Goal: Task Accomplishment & Management: Use online tool/utility

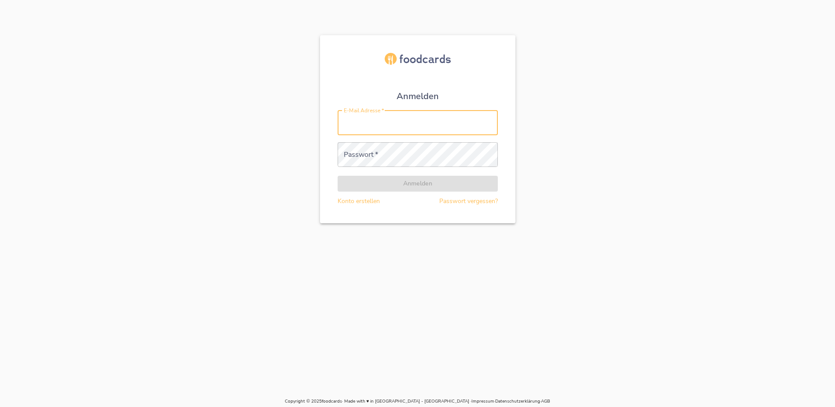
click at [372, 127] on input "E-Mail Adresse   *" at bounding box center [418, 123] width 160 height 25
type input "[PERSON_NAME][EMAIL_ADDRESS][DOMAIN_NAME]"
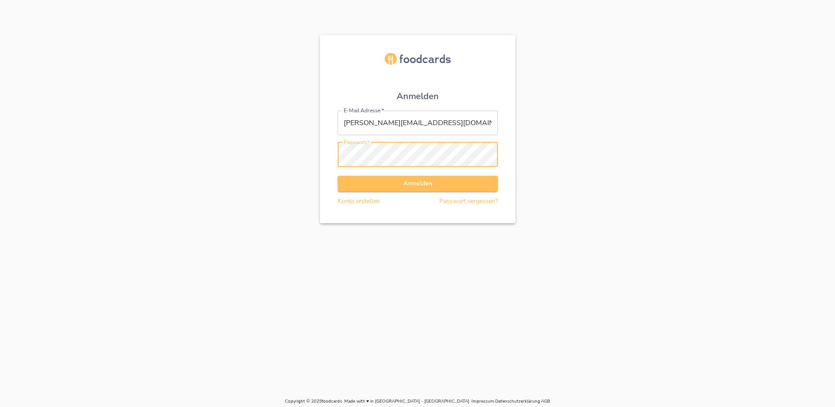
click at [338, 176] on button "Anmelden" at bounding box center [418, 184] width 160 height 16
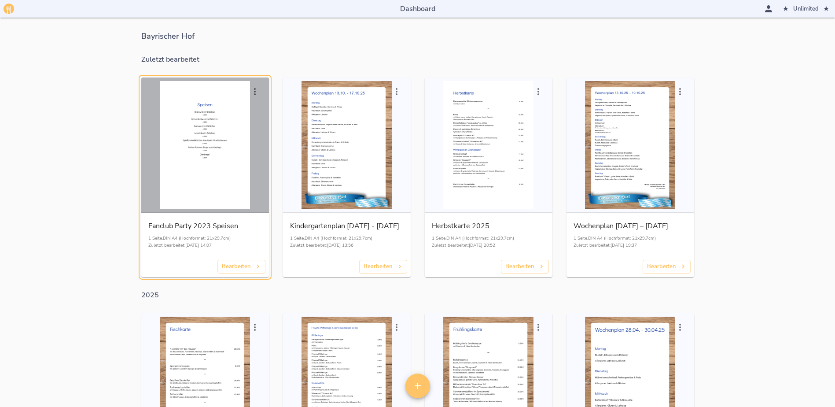
click at [237, 153] on div "button" at bounding box center [205, 145] width 121 height 128
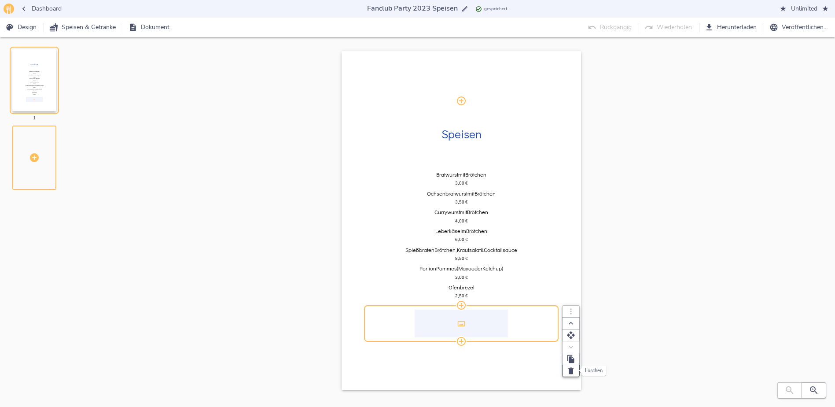
click at [568, 372] on icon "button" at bounding box center [571, 370] width 9 height 9
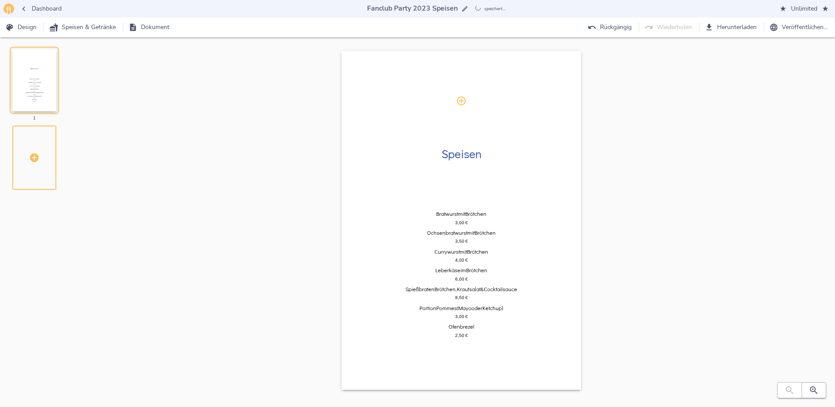
click at [642, 189] on div "Speisen Bratwurst mit Brötchen 3,00   € Ochsenbratwurst mit Brötchen 3,50   € C…" at bounding box center [462, 229] width 720 height 356
click at [28, 27] on span "Design" at bounding box center [22, 27] width 30 height 11
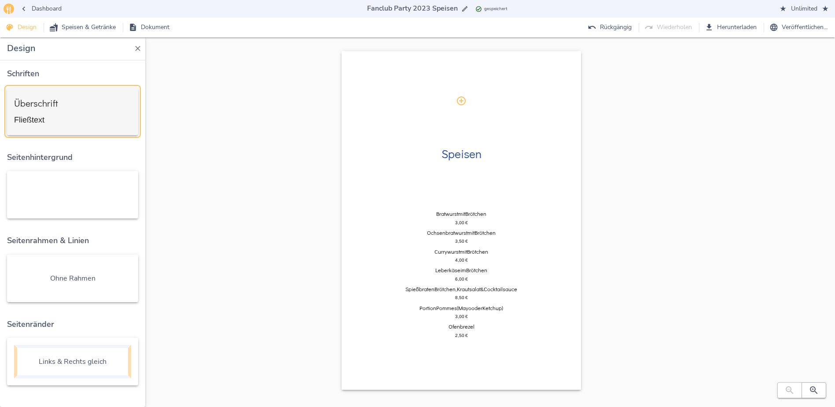
click at [88, 111] on div "Überschrift Fließtext" at bounding box center [72, 111] width 117 height 33
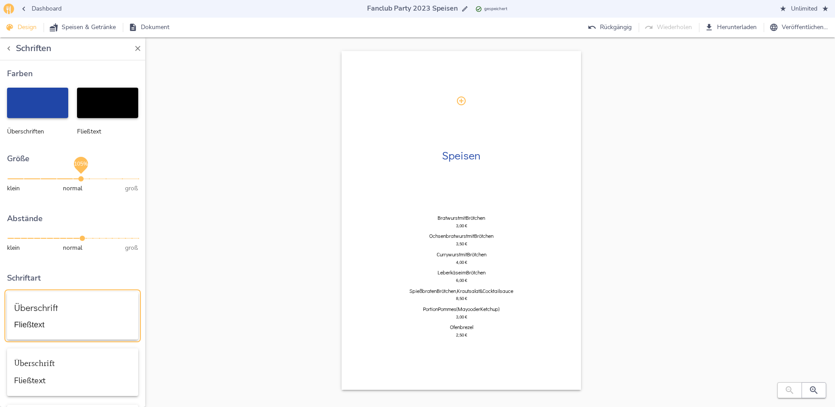
click at [81, 177] on span "105%" at bounding box center [80, 178] width 5 height 5
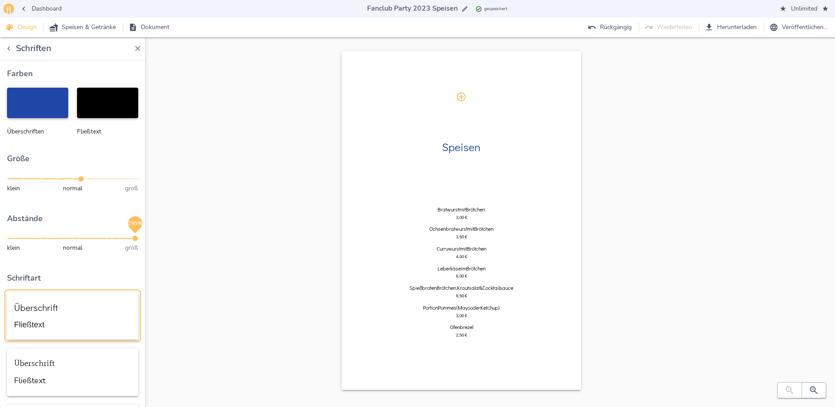
drag, startPoint x: 80, startPoint y: 237, endPoint x: 137, endPoint y: 236, distance: 56.8
click at [133, 236] on span "195%" at bounding box center [135, 238] width 5 height 5
click at [469, 183] on div "Speisen" at bounding box center [462, 146] width 186 height 99
click at [538, 145] on h2 "Speisen" at bounding box center [462, 146] width 186 height 12
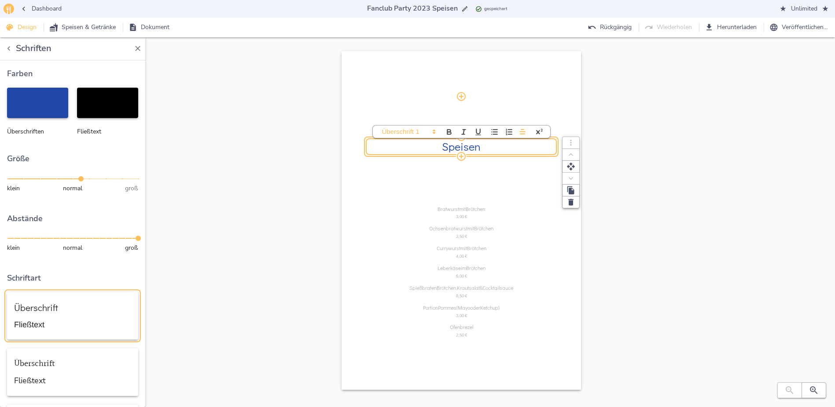
click at [512, 185] on div "Speisen" at bounding box center [462, 146] width 186 height 99
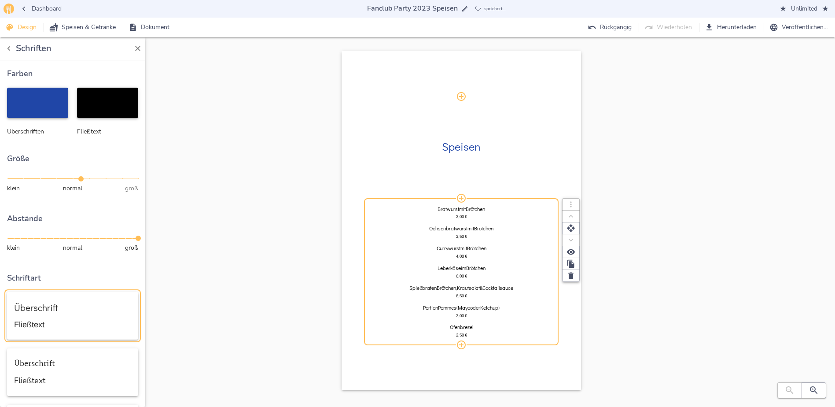
click at [510, 266] on div "Leberkäse im Brötchen" at bounding box center [462, 268] width 186 height 5
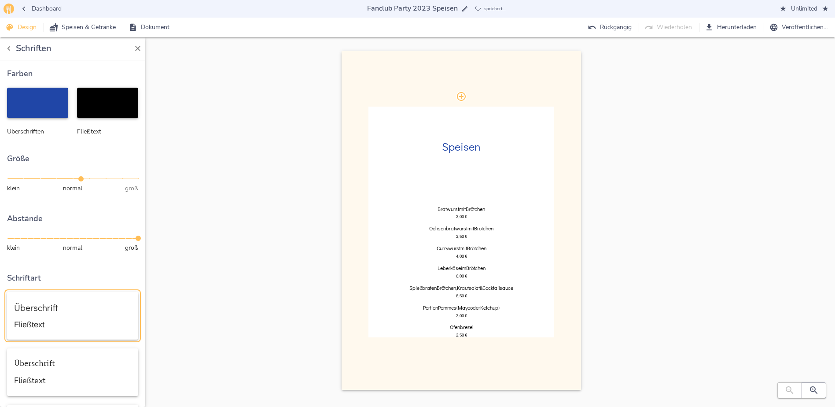
click at [573, 151] on div at bounding box center [567, 222] width 27 height 231
select select "vertical-equal"
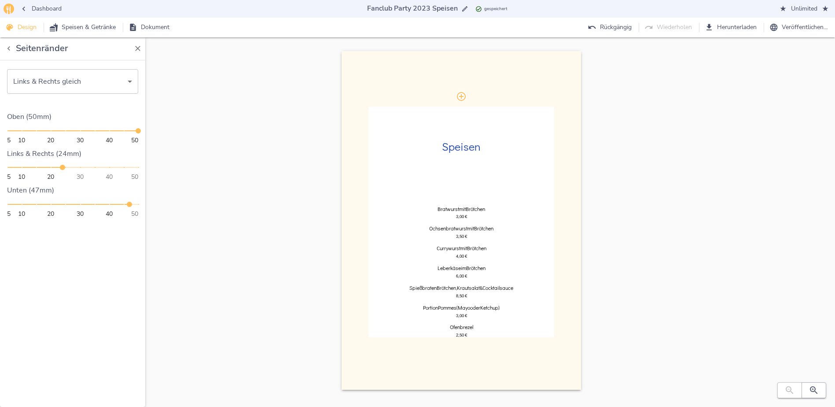
click at [11, 51] on icon "button" at bounding box center [8, 48] width 9 height 9
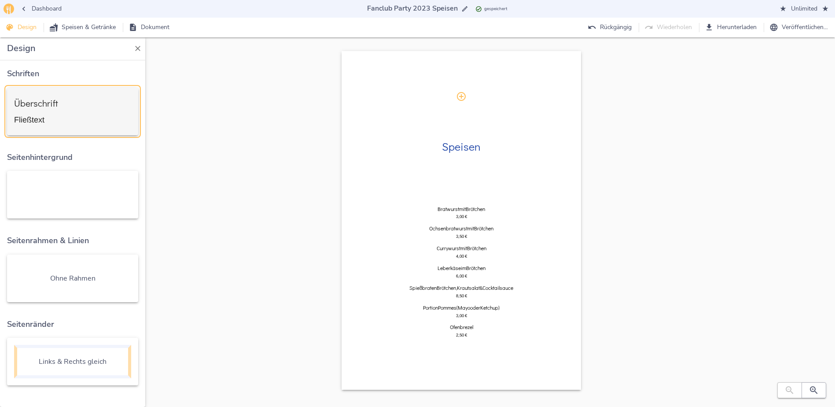
click at [48, 118] on div "Fließtext" at bounding box center [36, 120] width 44 height 8
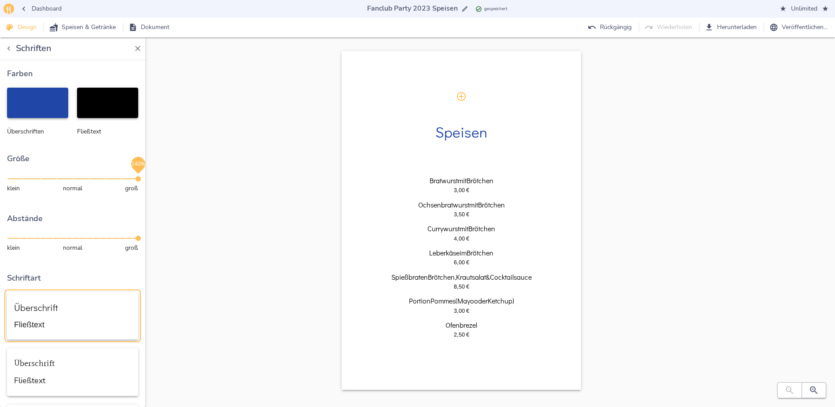
drag, startPoint x: 76, startPoint y: 177, endPoint x: 137, endPoint y: 179, distance: 61.3
click at [137, 179] on span "140%" at bounding box center [138, 178] width 5 height 5
click at [697, 170] on div "Speisen Bratwurst mit Brötchen 3,00   € Ochsenbratwurst mit Brötchen 3,50   € C…" at bounding box center [462, 229] width 720 height 356
click at [693, 208] on div "Speisen Bratwurst mit Brötchen 3,00   € Ochsenbratwurst mit Brötchen 3,50   € C…" at bounding box center [462, 229] width 720 height 356
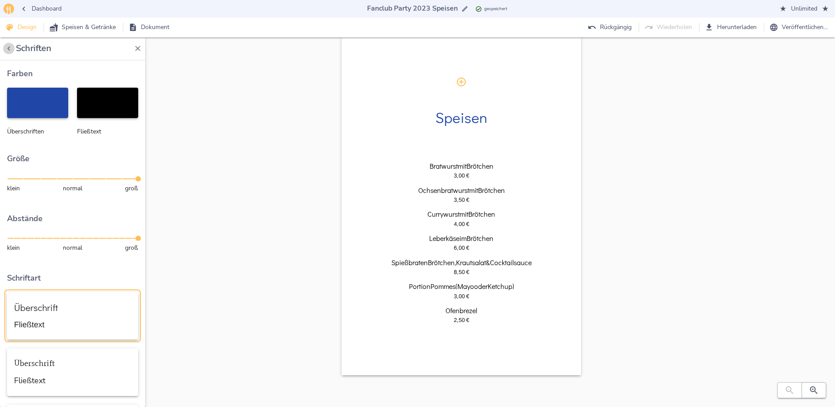
click at [8, 49] on icon "button" at bounding box center [8, 48] width 3 height 4
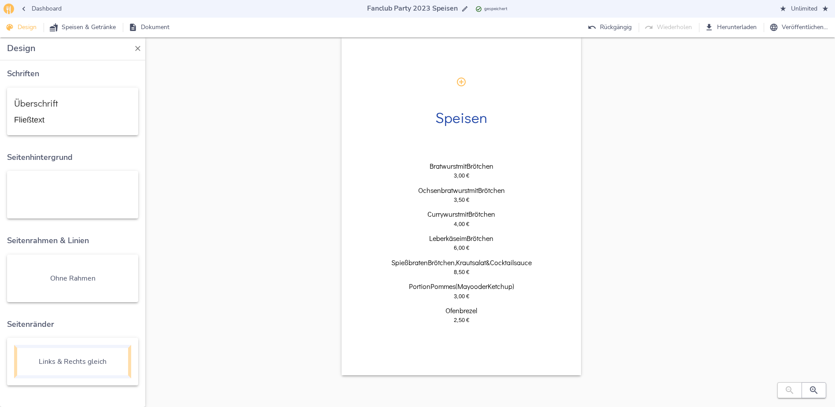
scroll to position [0, 0]
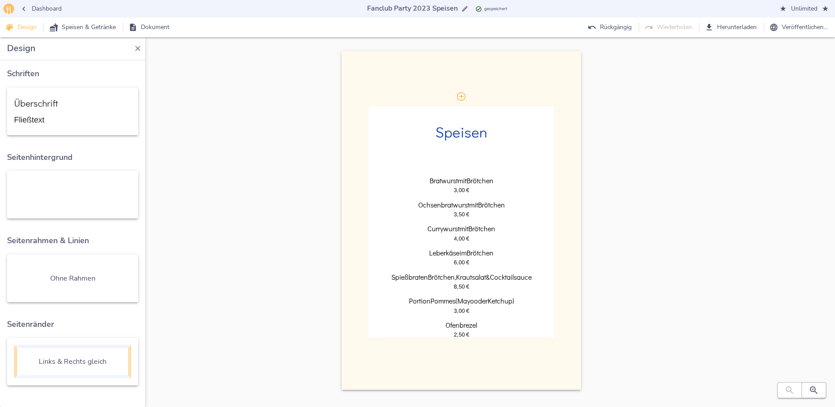
click at [567, 351] on div at bounding box center [462, 363] width 240 height 52
select select "vertical-equal"
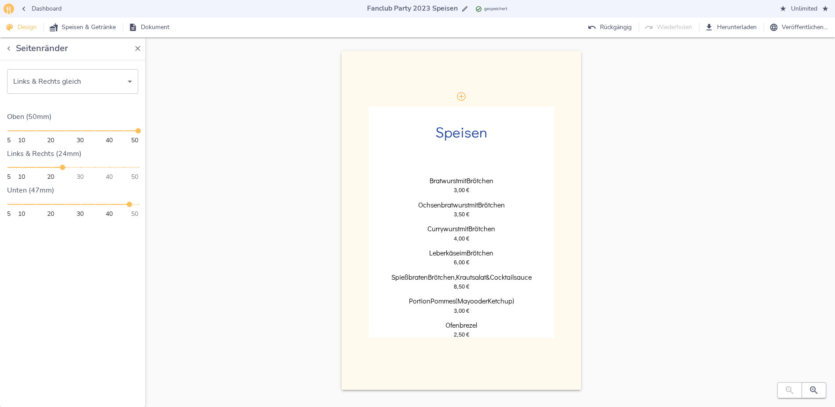
click at [674, 332] on div "Speisen Bratwurst mit Brötchen 3,00   € Ochsenbratwurst mit Brötchen 3,50   € C…" at bounding box center [462, 229] width 720 height 356
click at [9, 46] on icon "button" at bounding box center [8, 48] width 9 height 9
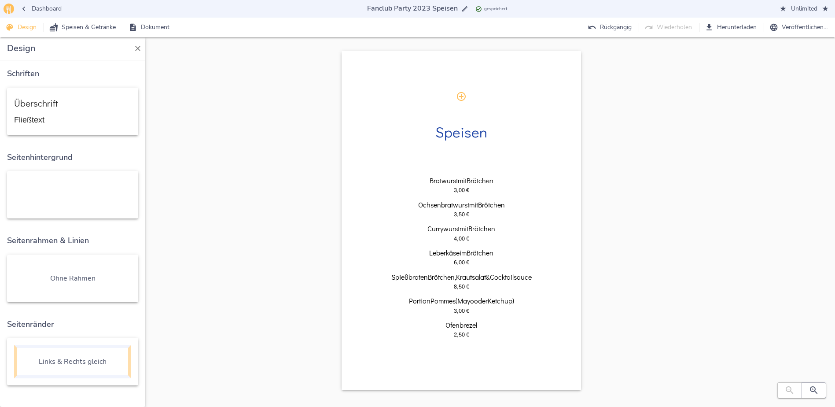
click at [138, 46] on icon "button" at bounding box center [137, 48] width 9 height 9
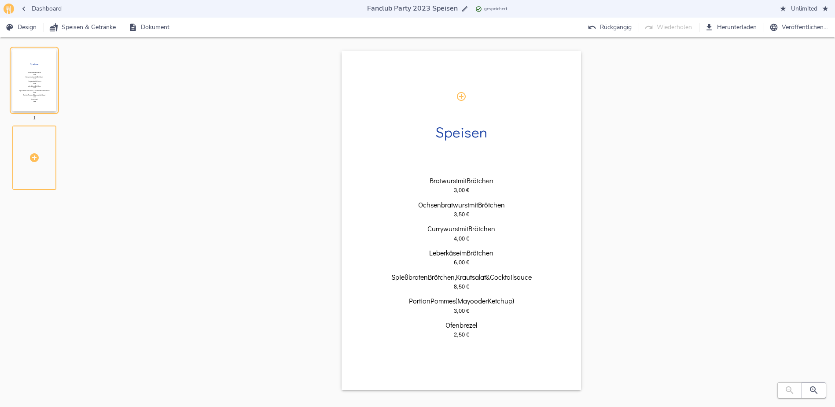
drag, startPoint x: 152, startPoint y: 26, endPoint x: 197, endPoint y: 149, distance: 130.4
click at [197, 149] on div "Dashboard Fanclub Party 2023 Speisen Fanclub Party 2023 Speisen gespeichert Unl…" at bounding box center [417, 210] width 835 height 421
click at [40, 156] on div at bounding box center [34, 157] width 42 height 62
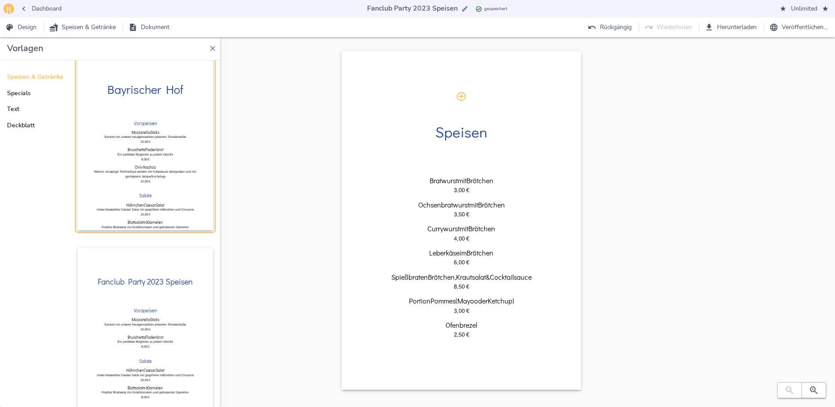
scroll to position [88, 0]
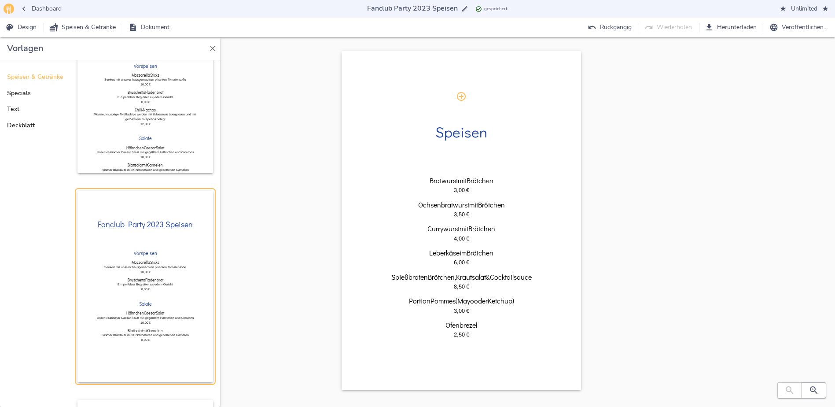
click at [183, 246] on div "Vorspeisen Mozzarella Sticks Serviert mit unserer hausgemachten pikanten Tomate…" at bounding box center [145, 271] width 107 height 51
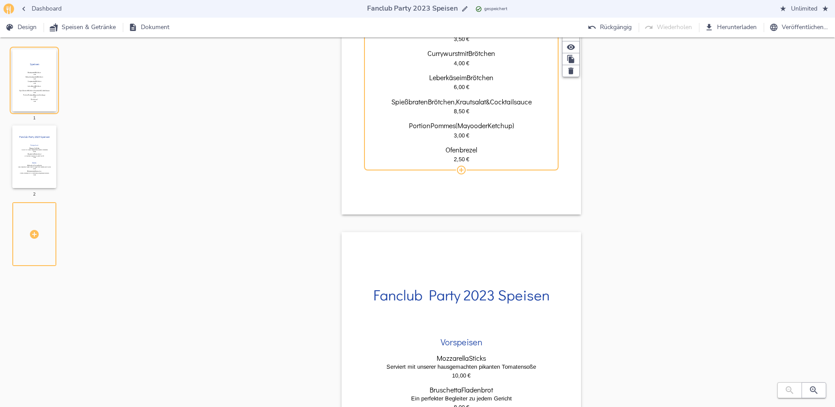
scroll to position [176, 0]
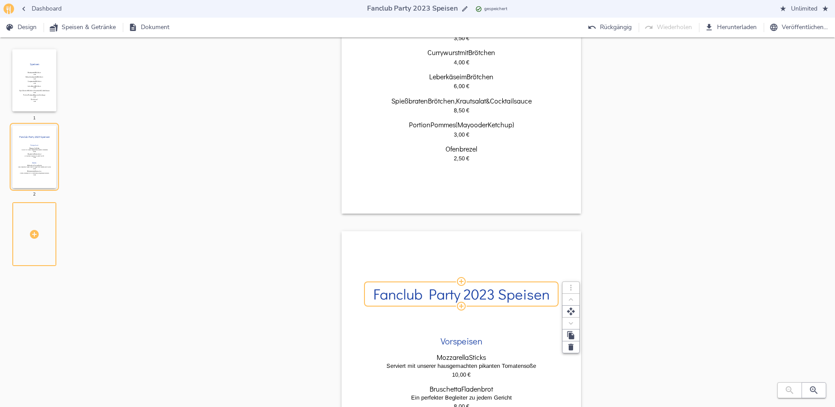
click at [451, 289] on h2 "Fanclub Party 2023 Speisen" at bounding box center [462, 294] width 186 height 16
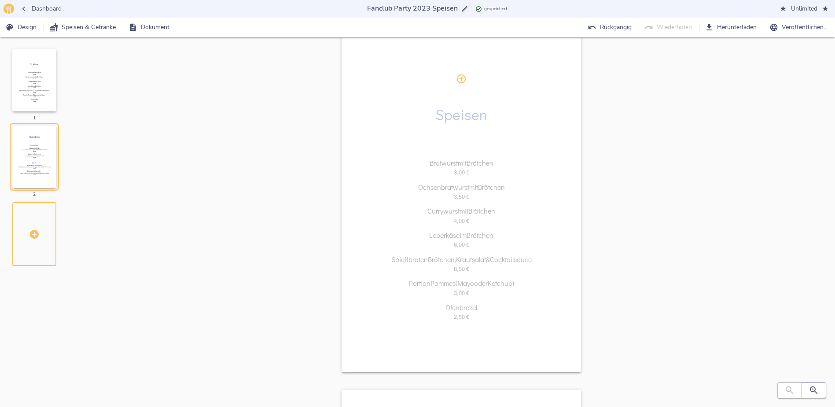
scroll to position [0, 0]
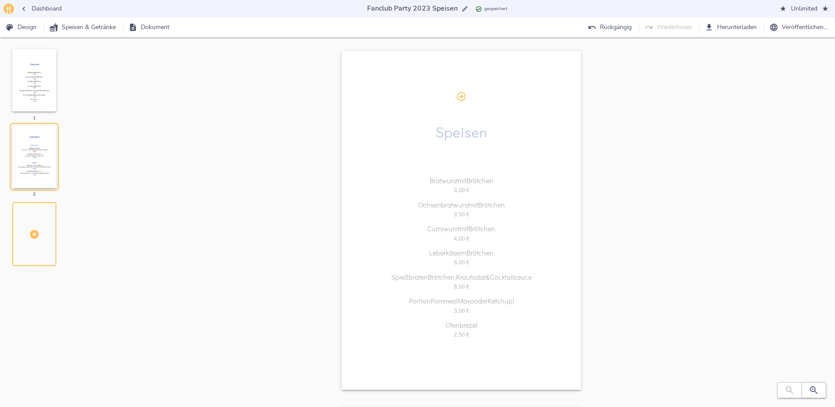
click at [501, 148] on div "Speisen" at bounding box center [462, 132] width 186 height 70
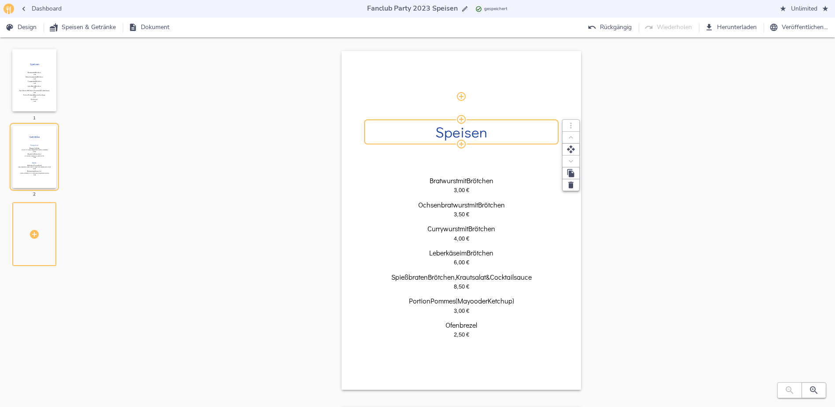
click at [470, 136] on h2 "Speisen" at bounding box center [462, 132] width 186 height 16
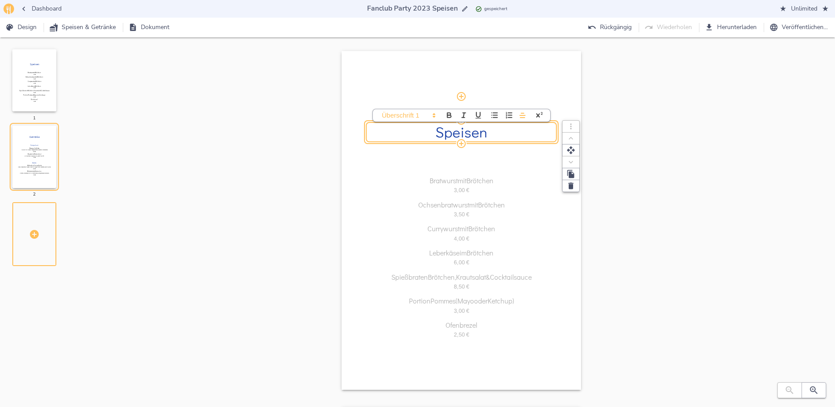
click at [765, 195] on div "Speisen Bratwurst mit Brötchen 3,00   € Ochsenbratwurst mit Brötchen 3,50   € C…" at bounding box center [462, 407] width 720 height 713
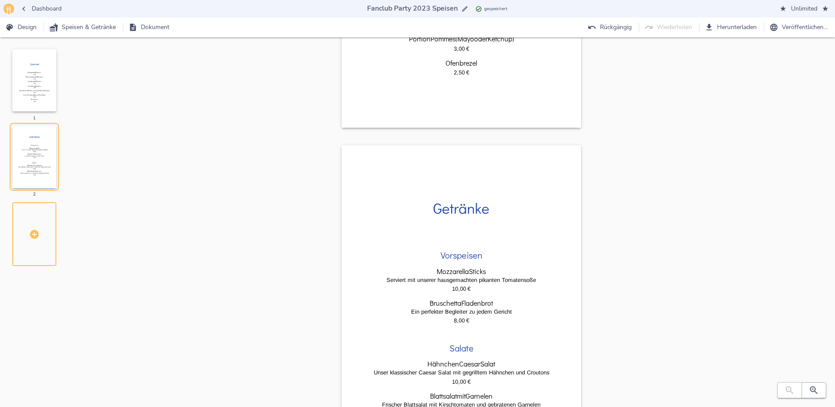
scroll to position [264, 0]
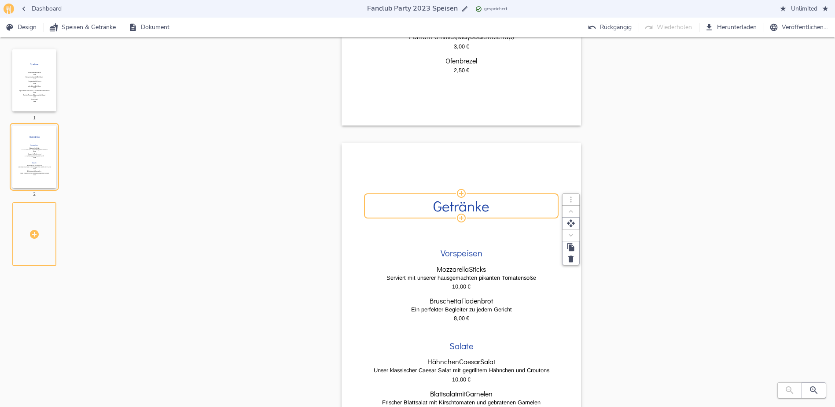
click at [473, 204] on h2 "Getränke" at bounding box center [462, 206] width 186 height 16
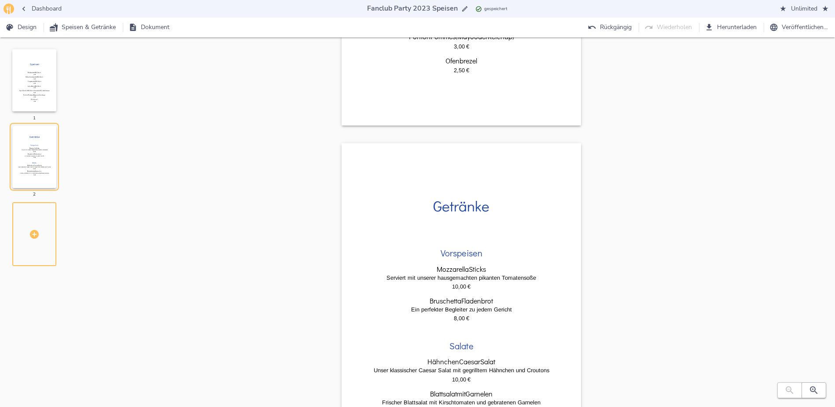
click at [706, 165] on div "Speisen Bratwurst mit Brötchen 3,00   € Ochsenbratwurst mit Brötchen 3,50   € C…" at bounding box center [462, 143] width 720 height 713
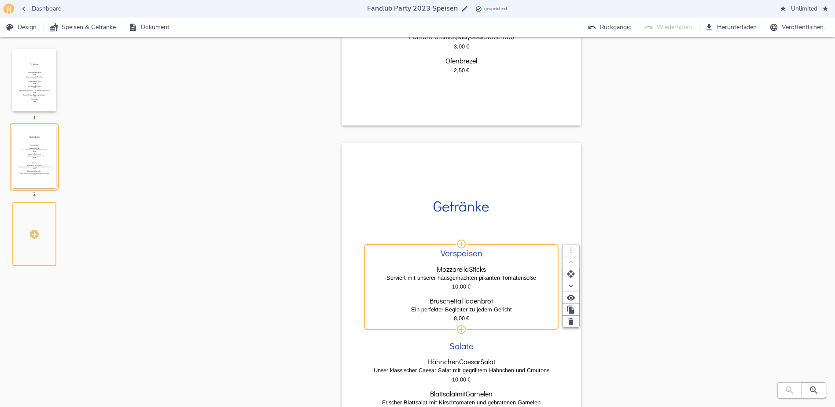
click at [481, 252] on h3 "Vorspeisen" at bounding box center [462, 253] width 42 height 10
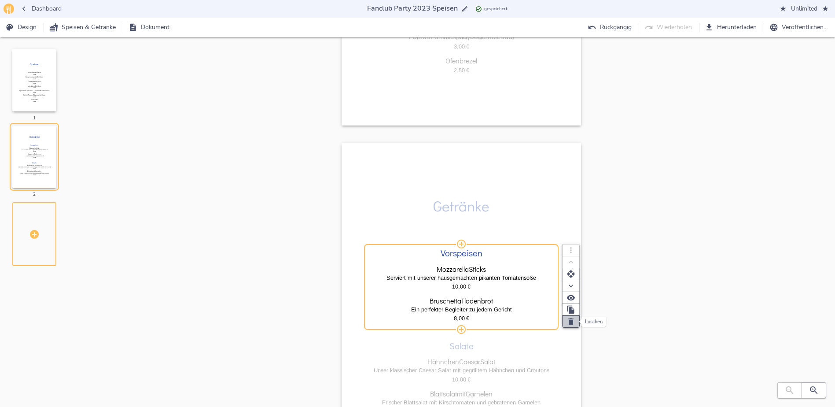
click at [571, 320] on icon "button" at bounding box center [571, 321] width 9 height 9
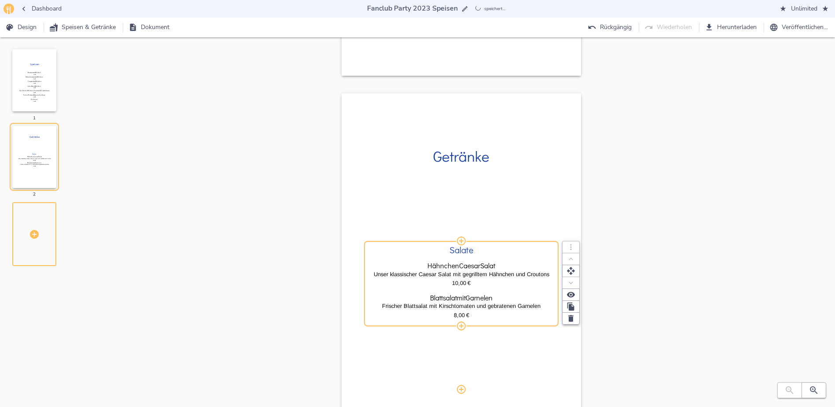
scroll to position [371, 0]
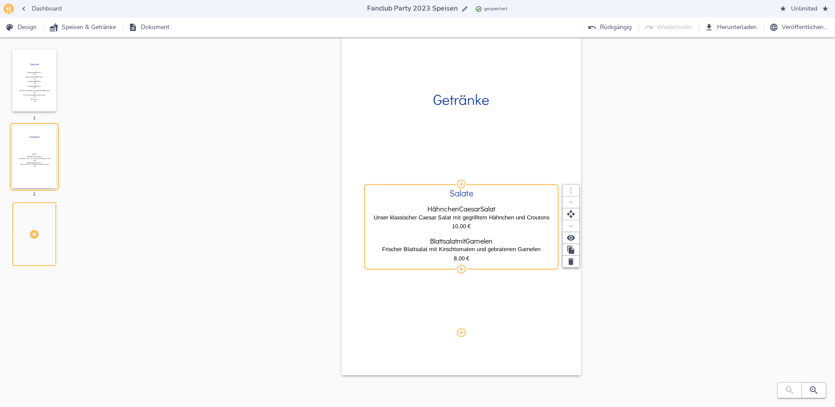
click at [470, 195] on h3 "Salate" at bounding box center [462, 193] width 24 height 10
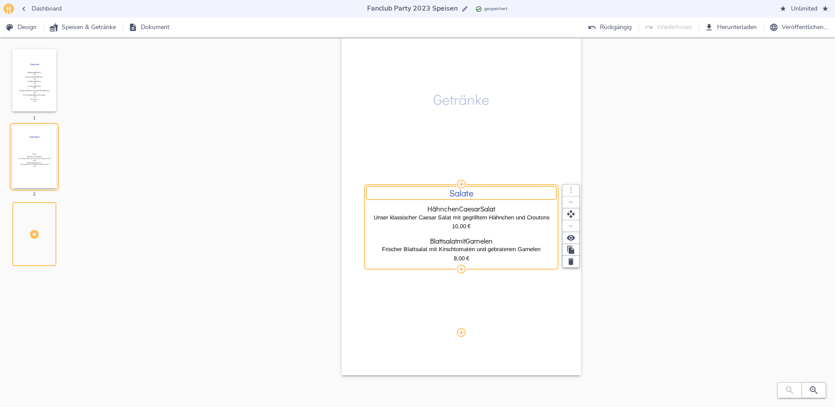
click at [487, 194] on div "Salate" at bounding box center [462, 193] width 186 height 9
click at [573, 259] on icon "button" at bounding box center [571, 261] width 5 height 7
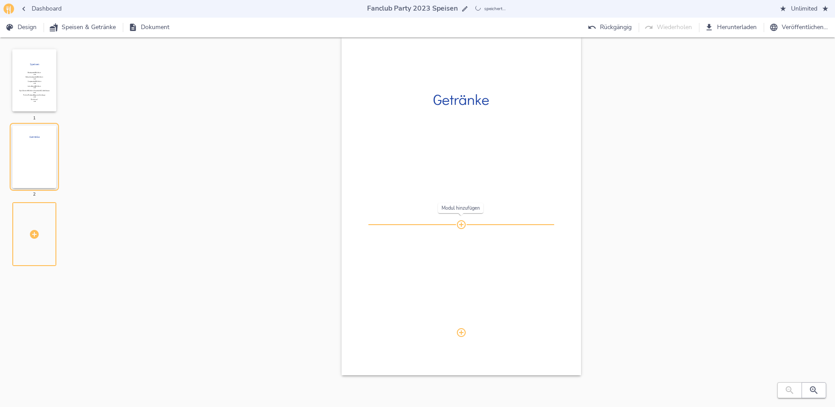
click at [462, 224] on icon "button" at bounding box center [461, 224] width 9 height 9
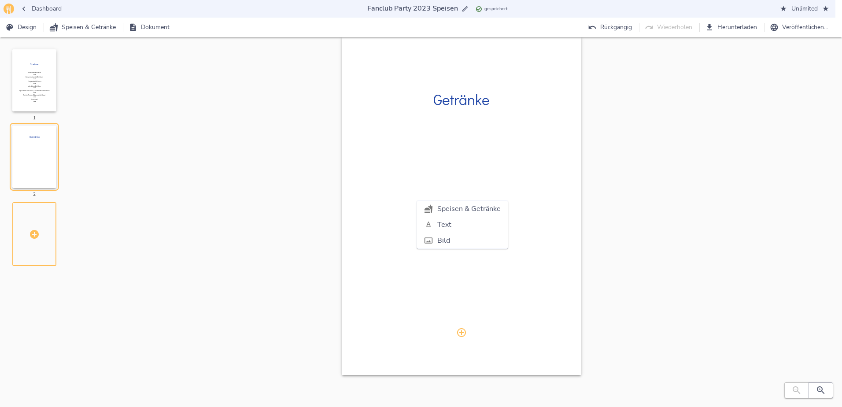
click at [459, 211] on span "Speisen & Getränke" at bounding box center [468, 208] width 63 height 11
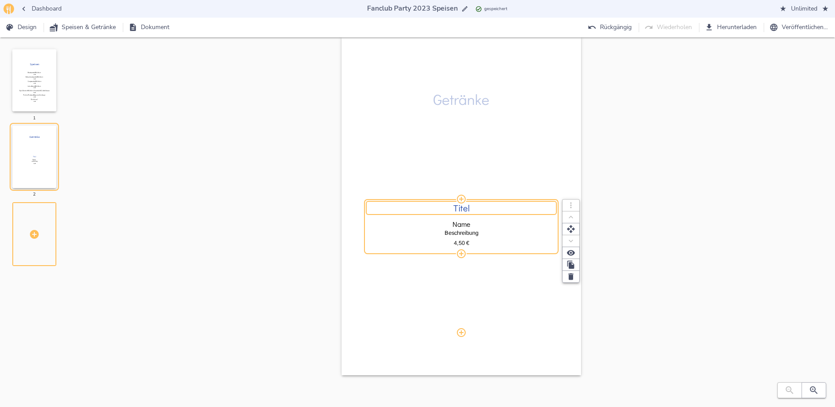
click at [486, 204] on div "Titel" at bounding box center [462, 207] width 186 height 9
click at [472, 222] on div "Name" at bounding box center [462, 224] width 186 height 7
click at [472, 222] on input "Name" at bounding box center [462, 224] width 186 height 8
click at [464, 204] on h3 "Titel" at bounding box center [462, 208] width 16 height 10
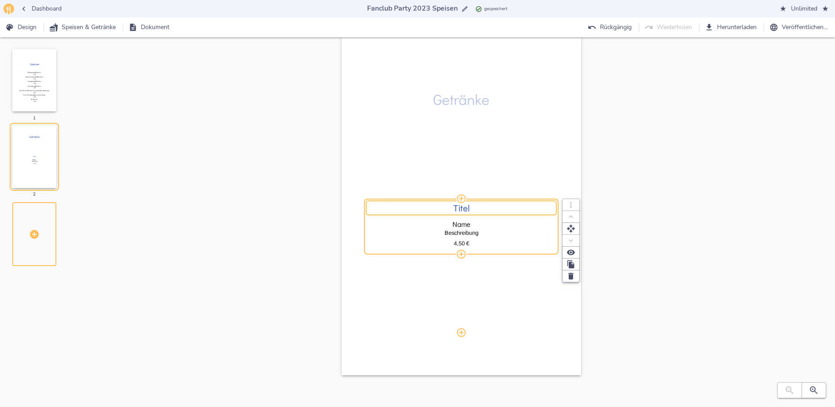
click at [469, 205] on input "Titel" at bounding box center [462, 208] width 186 height 10
type input "B"
click at [478, 222] on div "Name" at bounding box center [462, 224] width 186 height 7
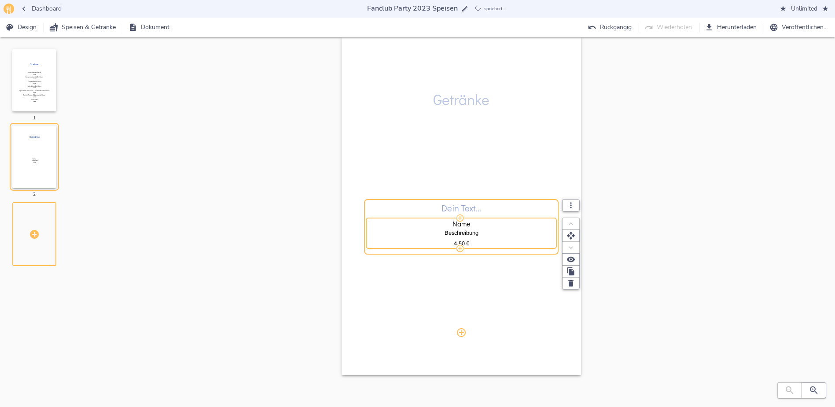
click at [478, 222] on input "Name" at bounding box center [462, 224] width 186 height 8
type input "Spaten"
click at [485, 231] on p "Beschreibung" at bounding box center [462, 233] width 186 height 8
click at [484, 233] on p "Beschreibung" at bounding box center [462, 233] width 186 height 8
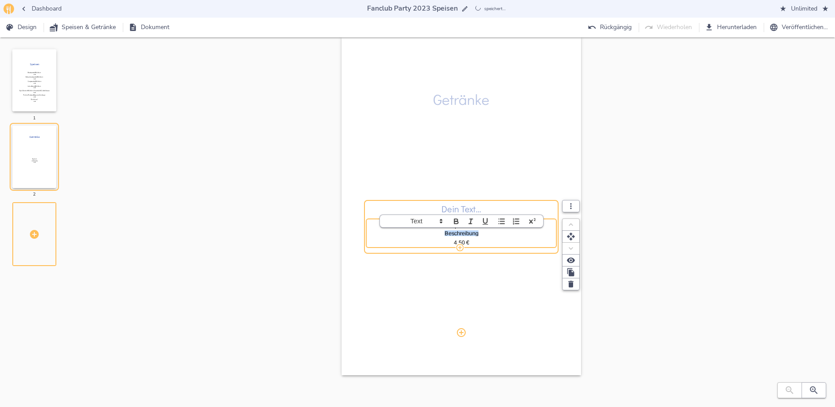
click at [484, 233] on p "Beschreibung" at bounding box center [462, 233] width 186 height 8
click at [572, 257] on icon "button" at bounding box center [571, 260] width 9 height 9
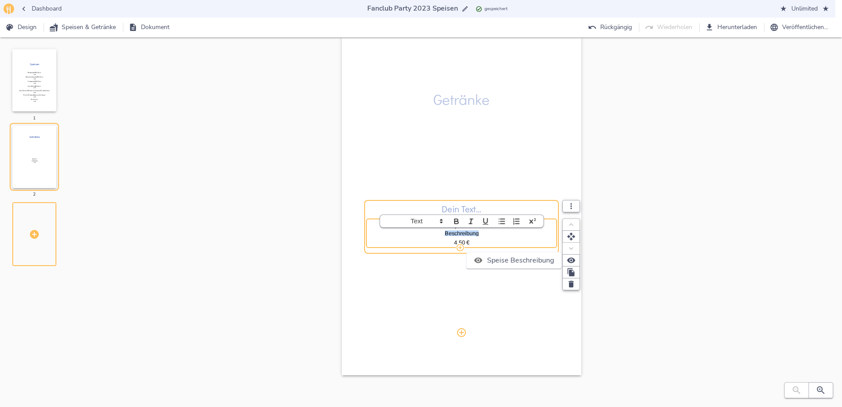
click at [530, 256] on span "Speise Beschreibung" at bounding box center [520, 260] width 67 height 11
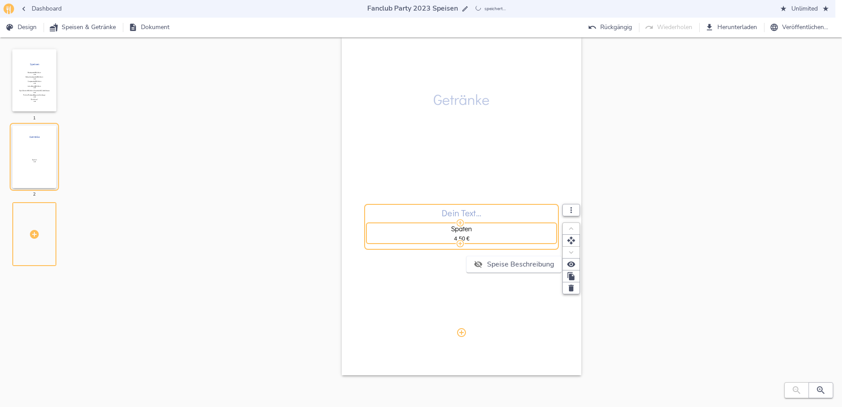
click at [486, 229] on div at bounding box center [421, 203] width 842 height 407
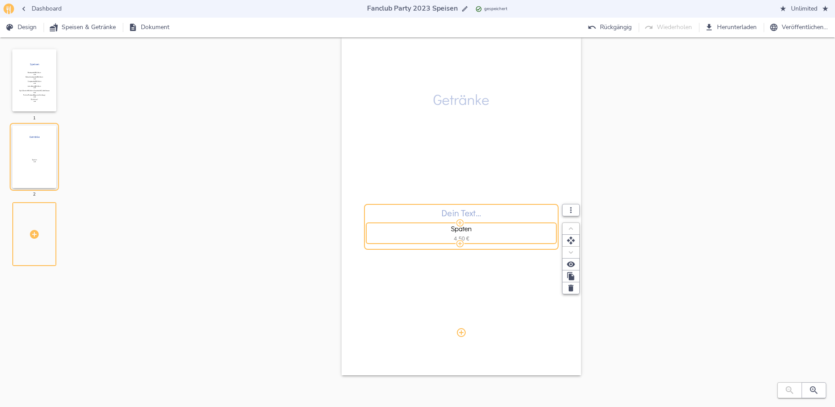
click at [455, 237] on span "4,50" at bounding box center [459, 238] width 11 height 7
click at [473, 228] on div "Spaten" at bounding box center [462, 228] width 186 height 7
type input "Spaten 0,3l"
click at [452, 239] on div "4,50   €" at bounding box center [462, 238] width 186 height 8
click at [455, 239] on input "4,50" at bounding box center [459, 238] width 29 height 8
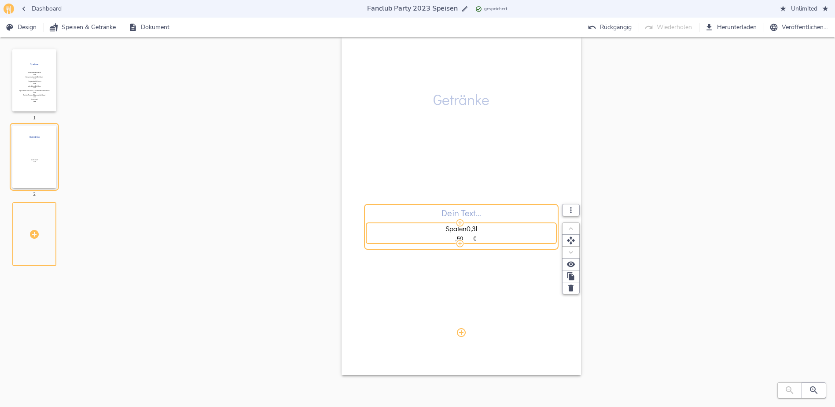
type input "3,50"
click at [462, 244] on icon "button" at bounding box center [460, 243] width 9 height 9
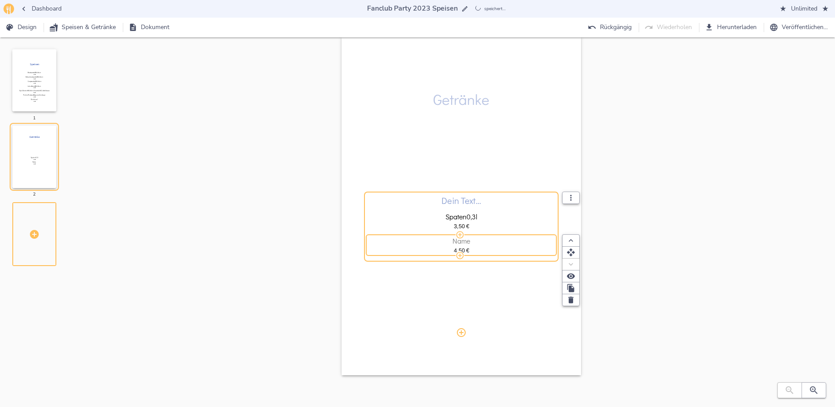
click at [475, 240] on div "Name" at bounding box center [462, 240] width 186 height 7
type input "Spaten 0,5l"
click at [473, 249] on div "4,50   €" at bounding box center [462, 250] width 186 height 8
click at [473, 249] on input "4,50" at bounding box center [459, 250] width 29 height 8
type input "5,00"
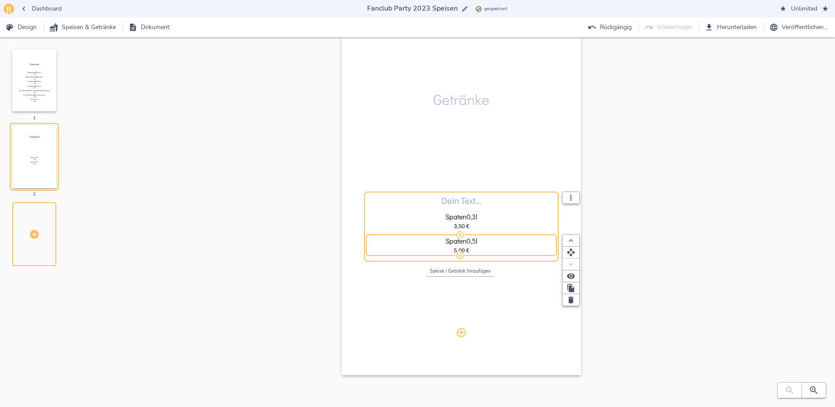
click at [459, 257] on icon "button" at bounding box center [460, 255] width 9 height 9
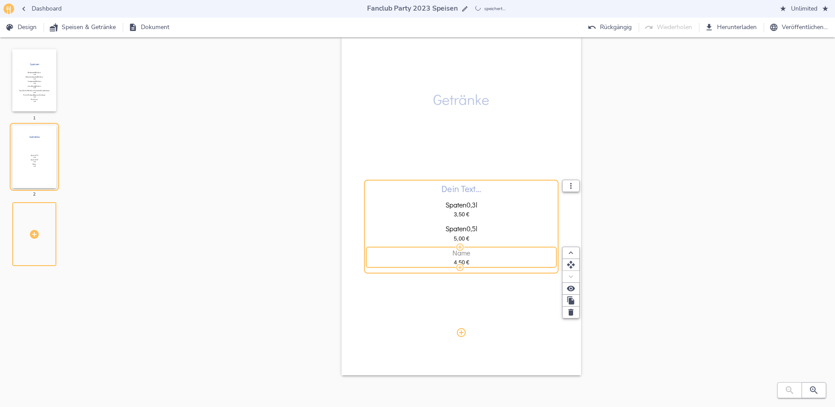
click at [467, 252] on span "Name" at bounding box center [462, 253] width 18 height 8
click at [467, 252] on input "Name" at bounding box center [462, 253] width 186 height 8
type input "C"
type input "Sinalco Cola, Orange & Zitone 0,3 l"
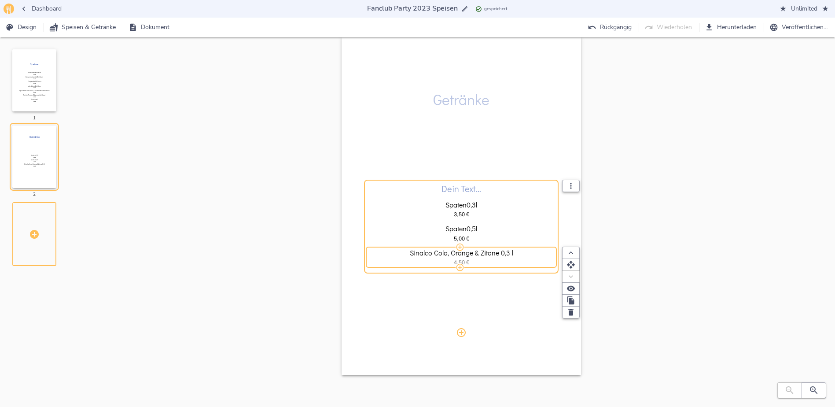
click at [455, 262] on span "4,50" at bounding box center [459, 262] width 11 height 7
click at [455, 262] on input "4,50" at bounding box center [459, 262] width 29 height 8
type input "3,50"
click at [520, 286] on div "Dein Text… Spaten 0,3l 3,50   € Spaten 0,5l 5,00   € Sinalco Cola, Orange & Zit…" at bounding box center [462, 225] width 186 height 216
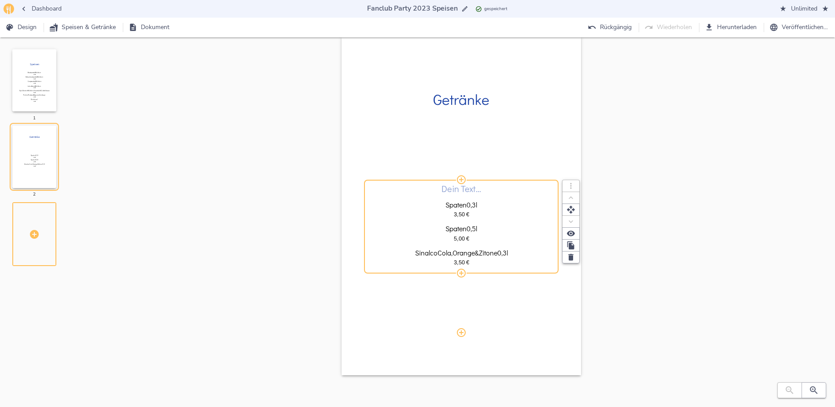
click at [472, 256] on span "Orange" at bounding box center [464, 253] width 22 height 8
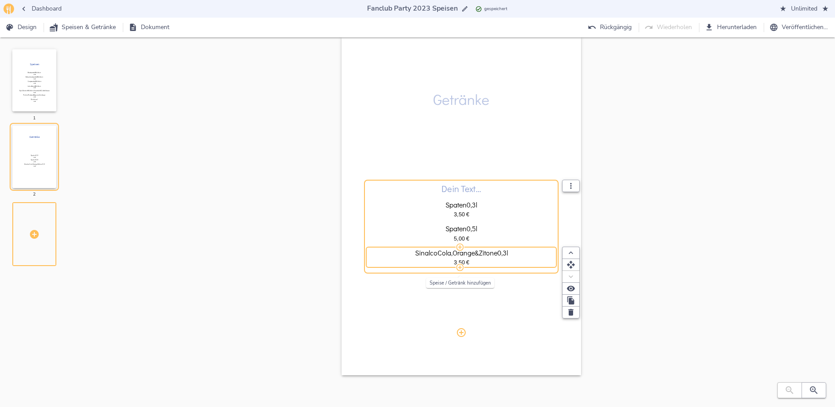
click at [459, 267] on icon "button" at bounding box center [460, 267] width 9 height 9
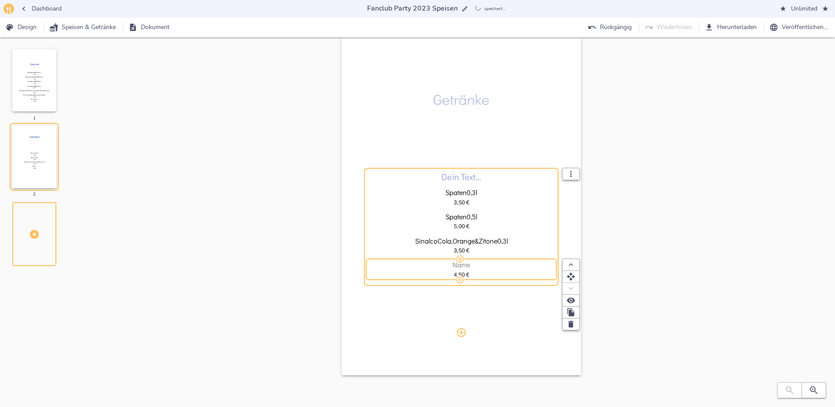
click at [472, 264] on div "Name" at bounding box center [462, 264] width 186 height 7
click at [472, 264] on input "Name" at bounding box center [462, 265] width 186 height 8
type input "Wasser"
click at [453, 274] on div "4,50   €" at bounding box center [462, 274] width 186 height 8
click at [453, 274] on input "4,50" at bounding box center [459, 274] width 29 height 8
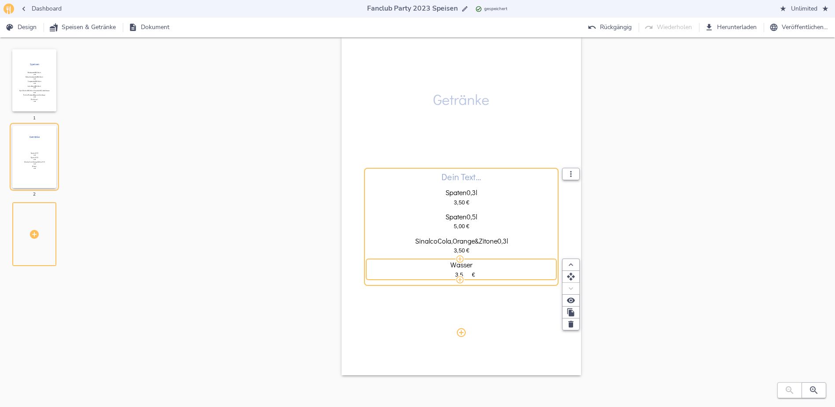
type input "3,50"
click at [519, 307] on div "Dein Text… Spaten 0,3l 3,50   € Spaten 0,5l 5,00   € Sinalco Cola, Orange & Zit…" at bounding box center [462, 225] width 186 height 216
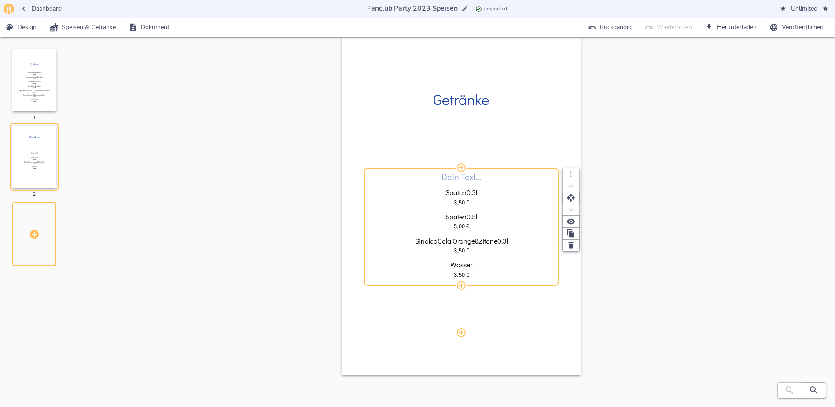
click at [479, 266] on div "Wasser" at bounding box center [462, 264] width 186 height 7
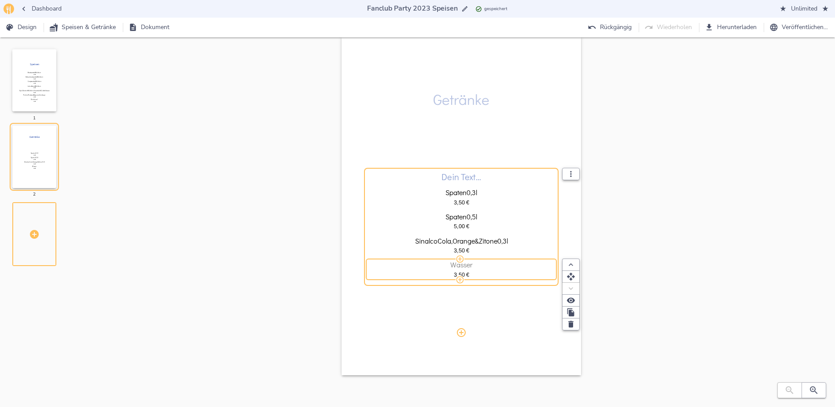
click at [479, 266] on div "Wasser" at bounding box center [462, 264] width 186 height 7
type input "Wasser 0,3l"
click at [469, 325] on div "Dein Text… Spaten 0,3l 3,50   € Spaten 0,5l 5,00   € Sinalco Cola, Orange & Zit…" at bounding box center [462, 225] width 186 height 216
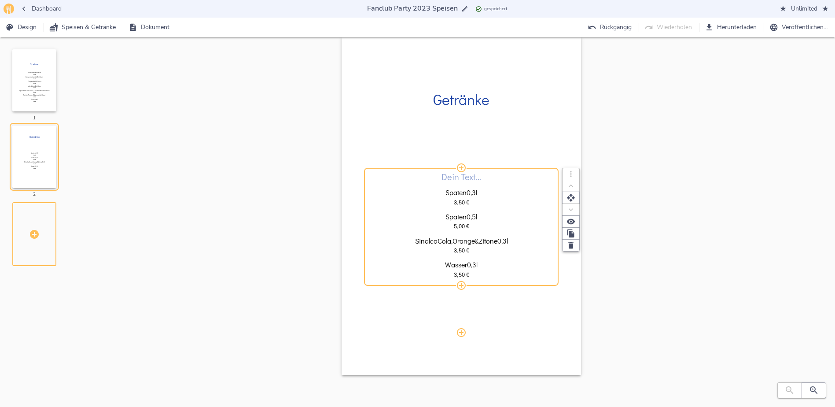
click at [475, 218] on span "0,5l" at bounding box center [472, 217] width 11 height 8
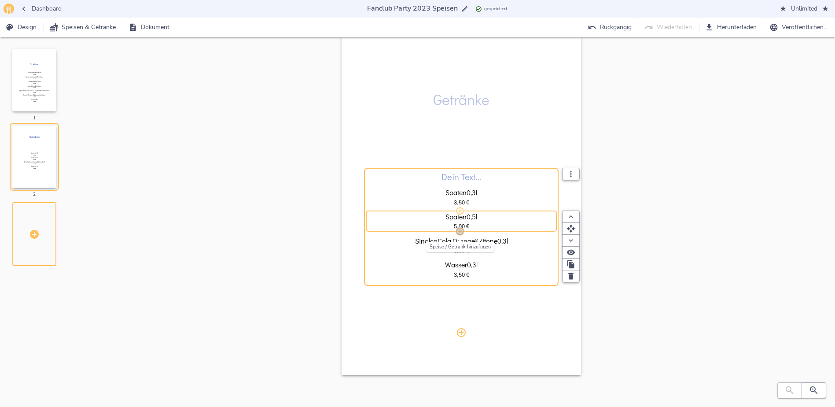
click at [460, 230] on icon "button" at bounding box center [460, 231] width 7 height 7
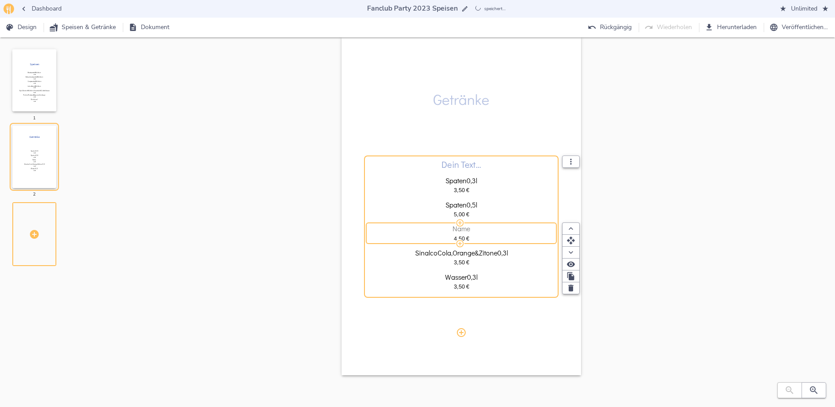
click at [472, 228] on div "Name" at bounding box center [462, 228] width 186 height 7
type input "W"
type input "Franziskaner Weizen mit oder ohne Alkohol 0,5l"
click at [461, 235] on span "4,50" at bounding box center [459, 238] width 11 height 7
click at [461, 235] on input "4,50" at bounding box center [459, 238] width 29 height 8
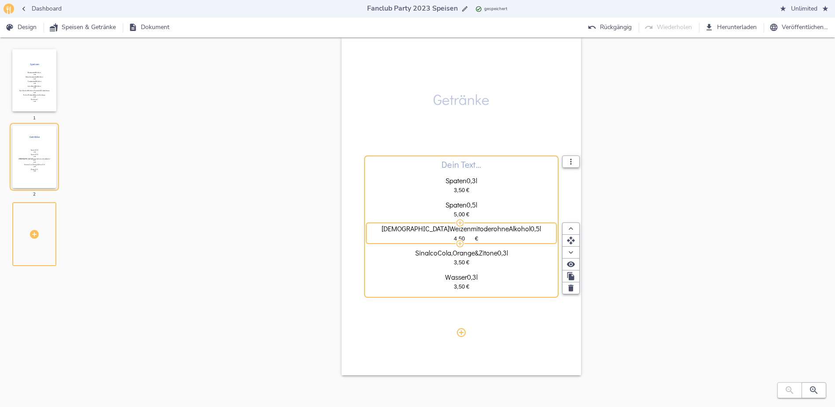
click at [461, 235] on input "4,50" at bounding box center [459, 238] width 29 height 8
type input "5,00"
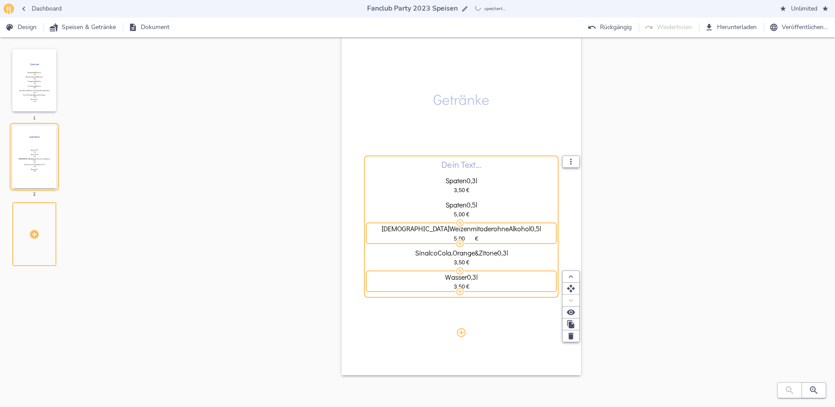
click at [512, 303] on div "Dein Text… Spaten 0,3l 3,50   € Spaten 0,5l 5,00   € Franziskaner Weizen mit od…" at bounding box center [462, 225] width 186 height 216
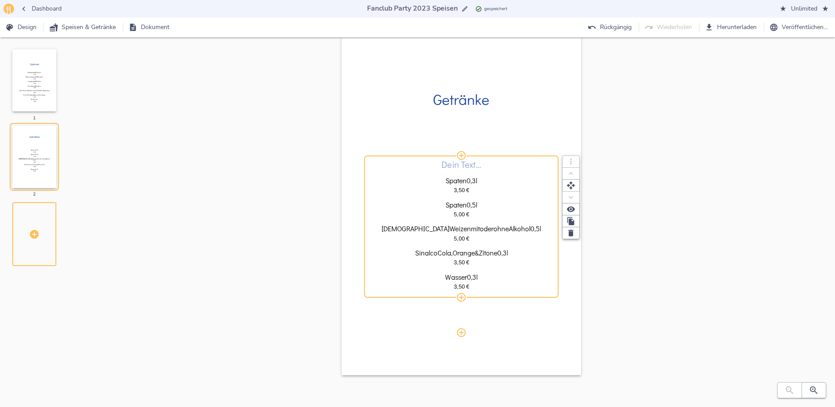
click at [476, 233] on div "Franziskaner Weizen mit oder ohne Alkohol 0,5l 5,00   €" at bounding box center [462, 233] width 186 height 16
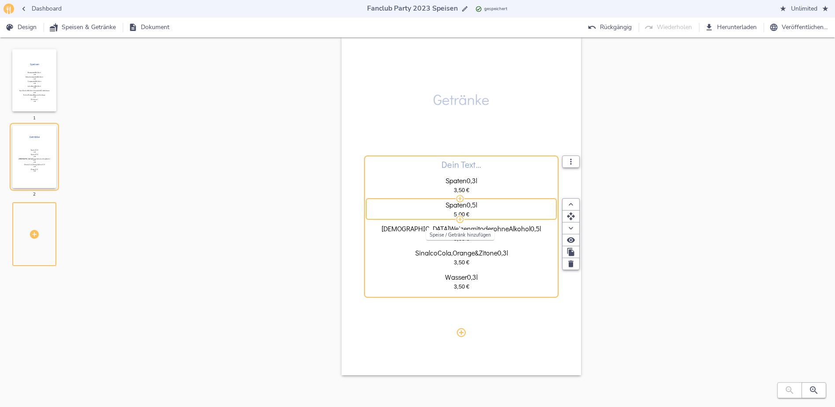
click at [460, 221] on icon "button" at bounding box center [460, 219] width 9 height 9
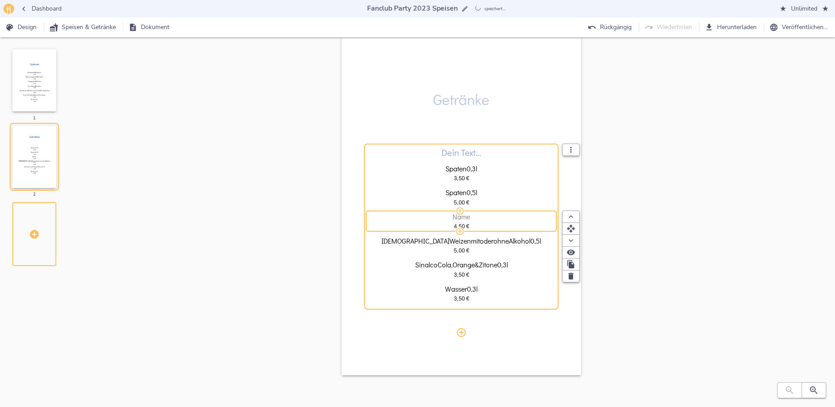
click at [473, 214] on div "Name" at bounding box center [462, 216] width 186 height 7
click at [473, 214] on input "Name" at bounding box center [462, 217] width 186 height 8
type input "Alkoholfrei"
click at [482, 211] on div "Alkoholfrei 4,50   €" at bounding box center [462, 221] width 186 height 24
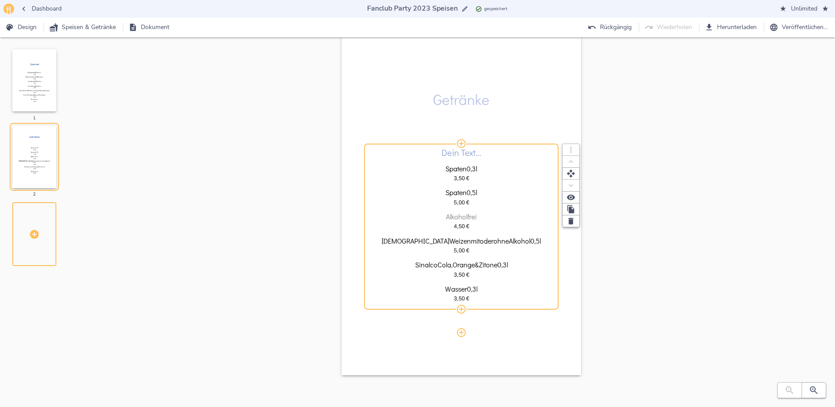
click at [481, 214] on div "Alkoholfrei" at bounding box center [462, 216] width 186 height 7
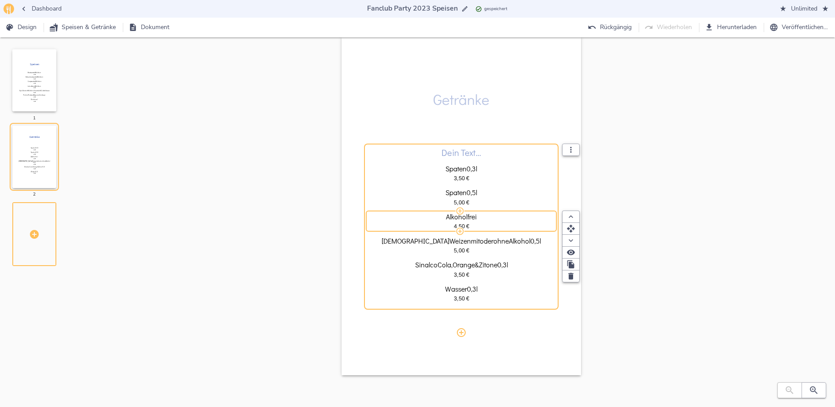
click at [481, 214] on input "Alkoholfrei" at bounding box center [462, 217] width 186 height 8
type input "Löwenbräu Alkoholfreies Bier 0,5l"
click at [458, 224] on span "4,50" at bounding box center [459, 226] width 11 height 7
click at [458, 224] on input "4,50" at bounding box center [459, 226] width 29 height 8
type input "5,00"
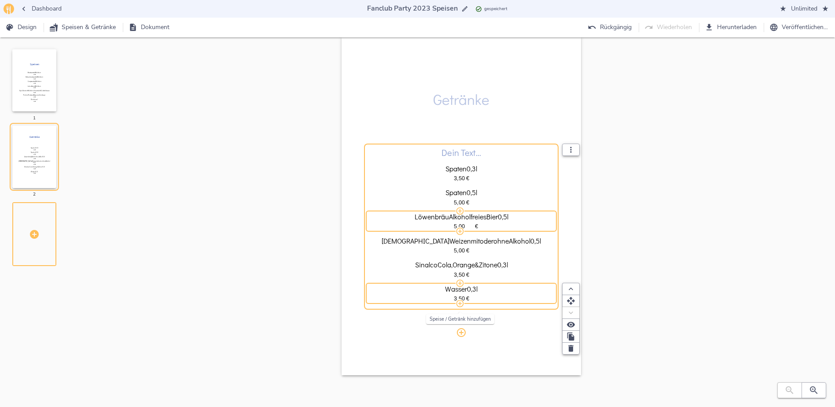
click at [462, 303] on icon "button" at bounding box center [460, 303] width 9 height 9
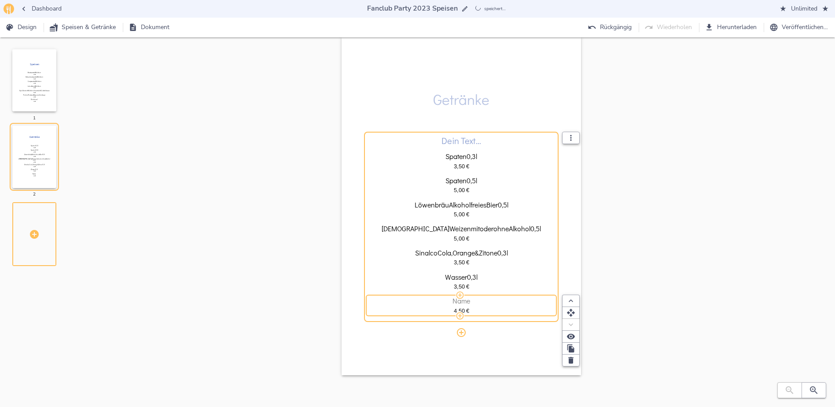
click at [466, 299] on span "Name" at bounding box center [462, 301] width 18 height 8
click at [466, 299] on input "Name" at bounding box center [462, 301] width 186 height 8
type input "Apfelsaftschorle 0,3"
click at [466, 309] on span at bounding box center [465, 310] width 1 height 7
click at [466, 309] on input "4,50" at bounding box center [459, 311] width 29 height 8
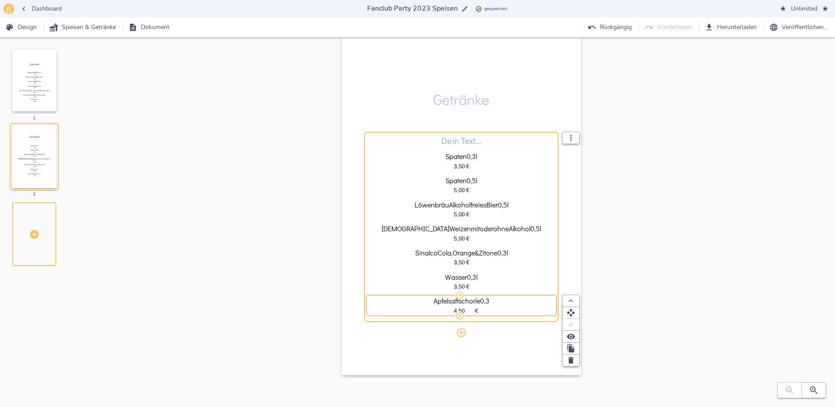
click at [466, 309] on input "4,50" at bounding box center [459, 311] width 29 height 8
type input "3,50"
click at [496, 297] on div "Apfelsaftschorle 0,3 3,50   €" at bounding box center [462, 305] width 186 height 24
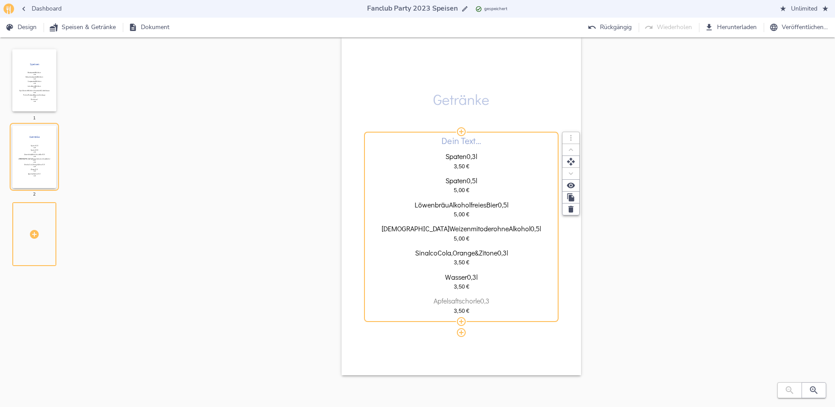
click at [493, 301] on div "Apfelsaftschorle 0,3" at bounding box center [462, 300] width 186 height 7
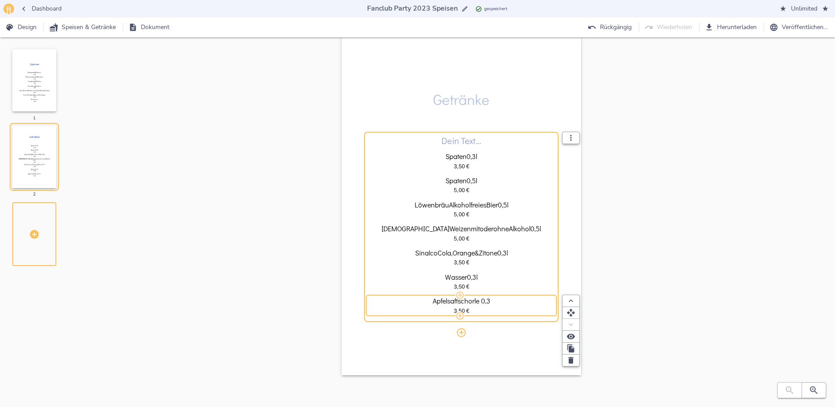
type input "Apfelsaftschorle 0,3l"
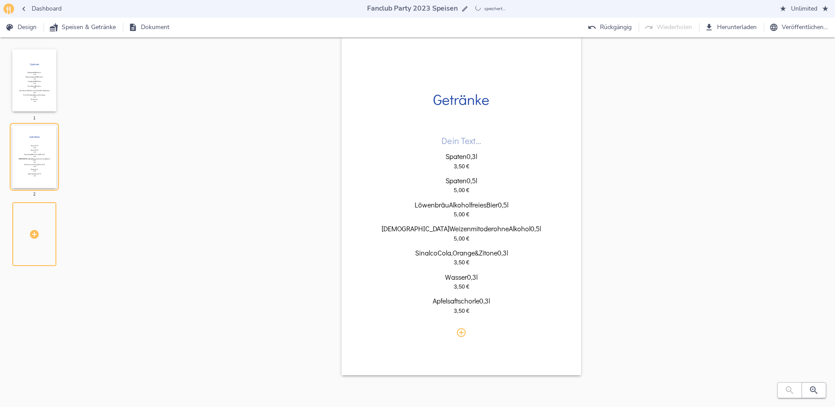
click at [607, 256] on div "Speisen Bratwurst mit Brötchen 3,00   € Ochsenbratwurst mit Brötchen 3,50   € C…" at bounding box center [462, 36] width 720 height 713
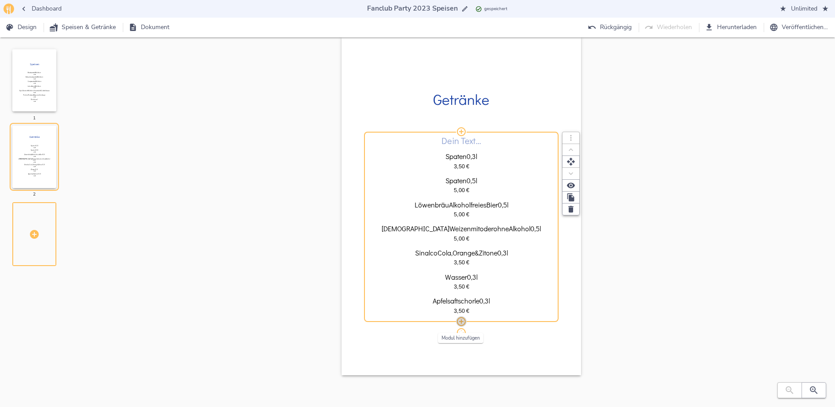
click at [462, 322] on icon "button" at bounding box center [461, 321] width 9 height 9
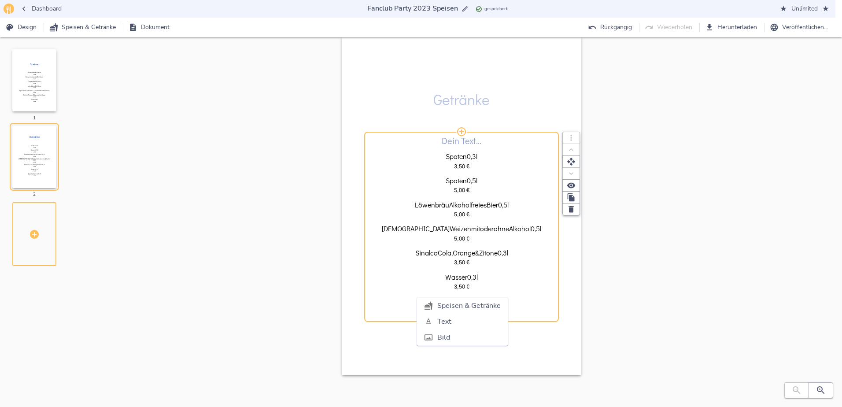
click at [576, 293] on div at bounding box center [421, 203] width 842 height 407
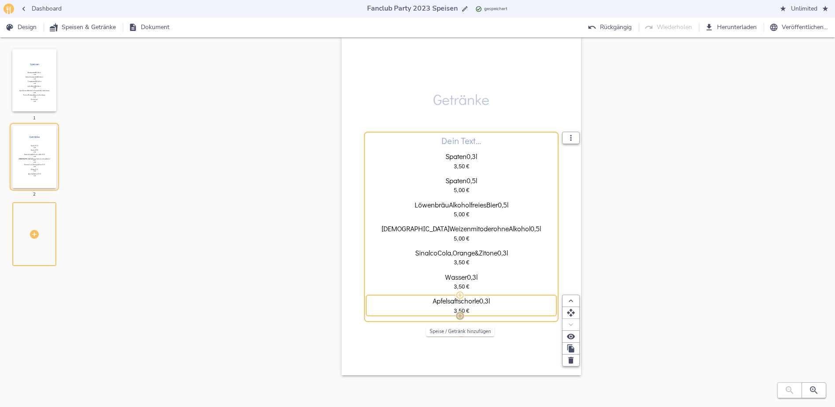
click at [460, 314] on icon "button" at bounding box center [460, 315] width 9 height 9
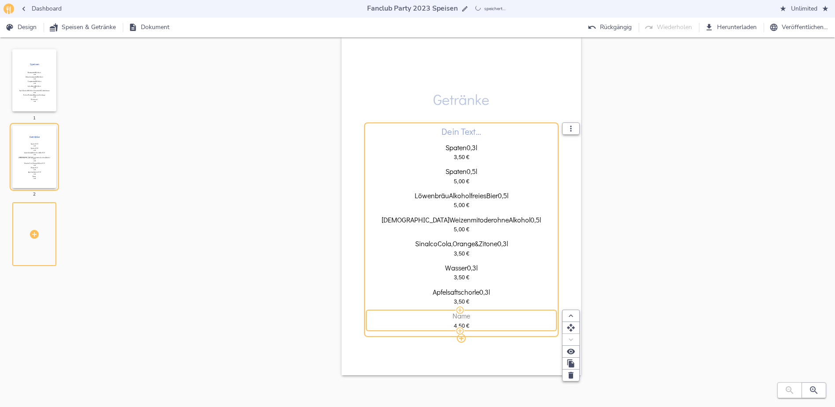
click at [472, 314] on div "Name" at bounding box center [462, 315] width 186 height 7
type input "Trockener Weißwein"
click at [460, 332] on icon "button" at bounding box center [460, 330] width 9 height 9
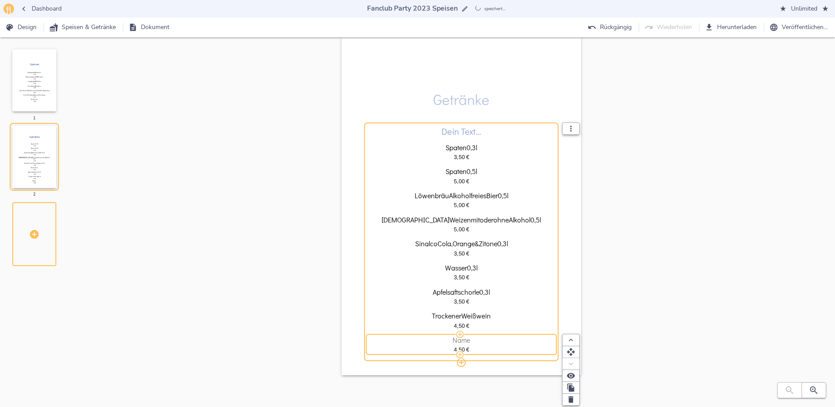
click at [473, 337] on div "Name" at bounding box center [462, 339] width 186 height 7
click at [473, 337] on input "Name" at bounding box center [462, 340] width 186 height 8
type input "Barcardi Cola"
click at [454, 348] on span "4,50" at bounding box center [459, 349] width 11 height 7
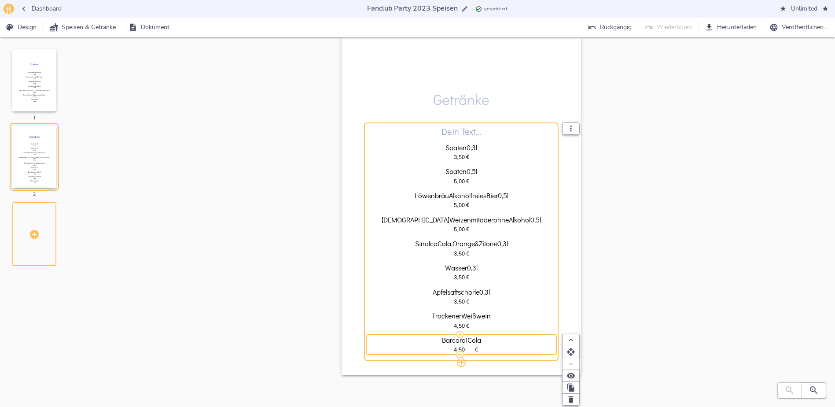
click at [454, 348] on input "4,50" at bounding box center [459, 349] width 29 height 8
type input "6,50"
click at [460, 353] on icon "button" at bounding box center [460, 354] width 9 height 9
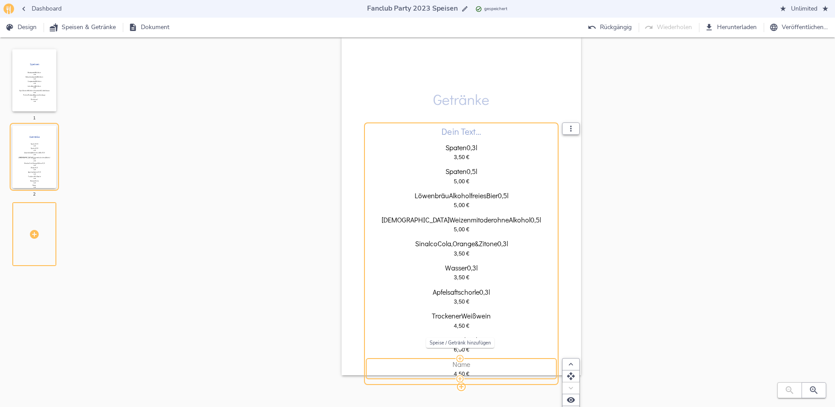
click at [467, 361] on span "Name" at bounding box center [462, 364] width 18 height 8
click at [467, 361] on input "Name" at bounding box center [462, 364] width 186 height 8
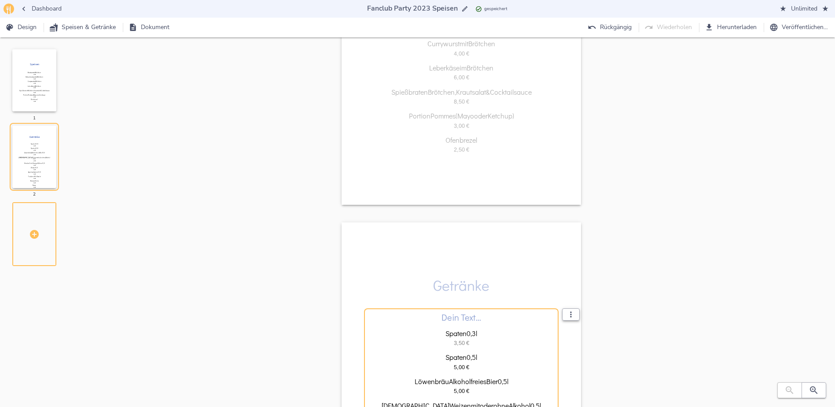
scroll to position [264, 0]
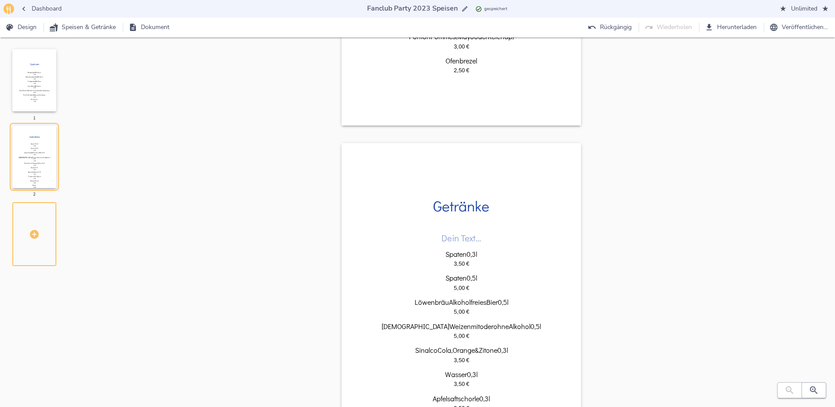
click at [636, 188] on div "Speisen Bratwurst mit Brötchen 3,00   € Ochsenbratwurst mit Brötchen 3,50   € C…" at bounding box center [462, 143] width 720 height 713
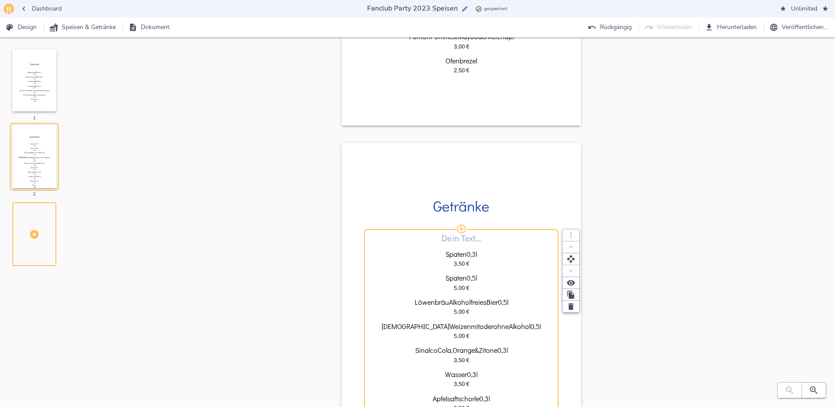
click at [534, 241] on div "Dein Text…" at bounding box center [462, 237] width 186 height 9
click at [568, 304] on icon "button" at bounding box center [571, 306] width 9 height 9
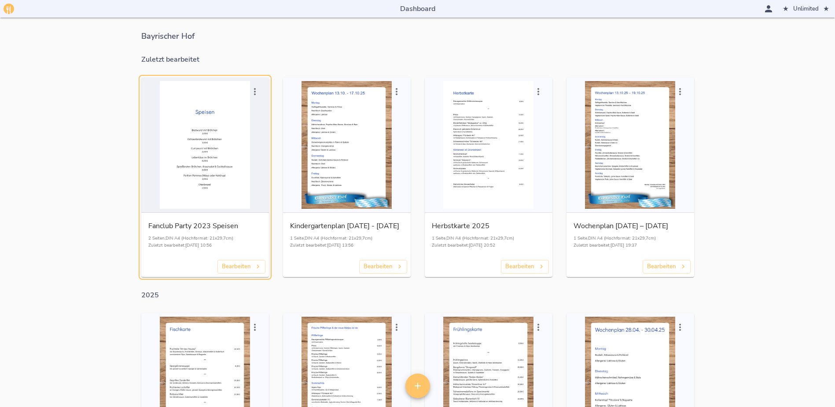
click at [217, 146] on div "button" at bounding box center [205, 145] width 121 height 128
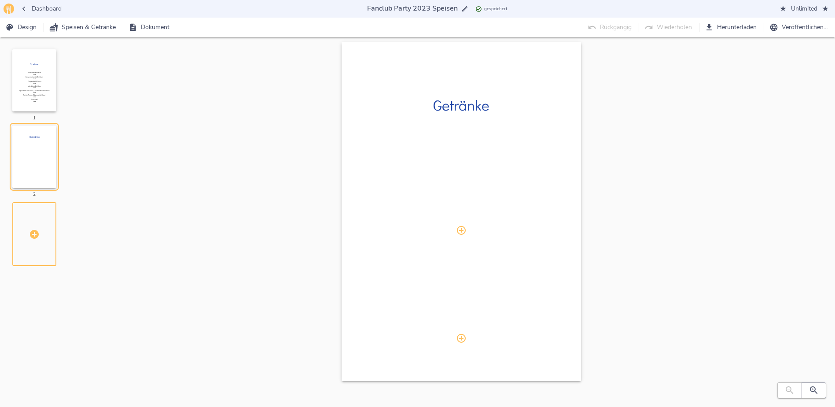
scroll to position [371, 0]
click at [71, 184] on icon "button" at bounding box center [70, 180] width 5 height 7
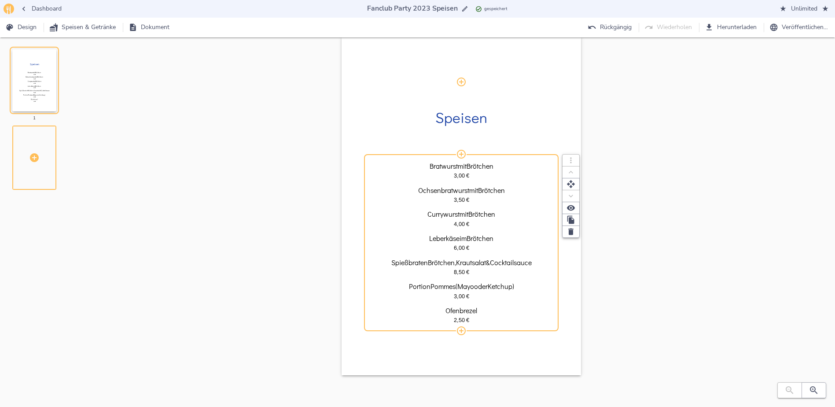
scroll to position [0, 0]
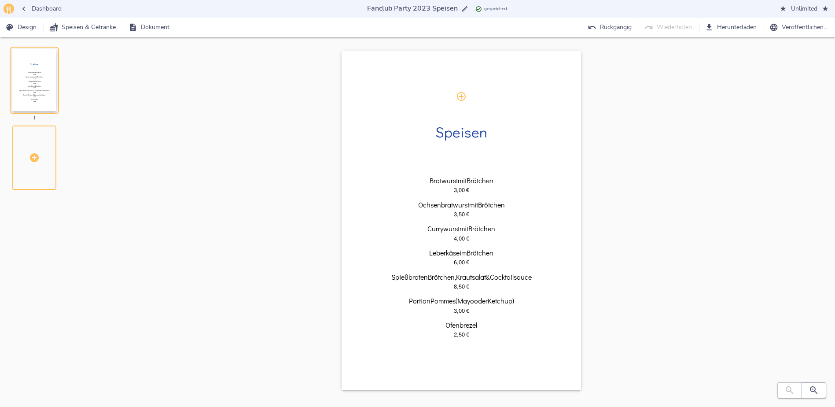
click at [731, 271] on div "Speisen Bratwurst mit Brötchen 3,00   € Ochsenbratwurst mit Brötchen 3,50   € C…" at bounding box center [462, 229] width 720 height 356
click at [24, 10] on icon "button" at bounding box center [23, 9] width 3 height 4
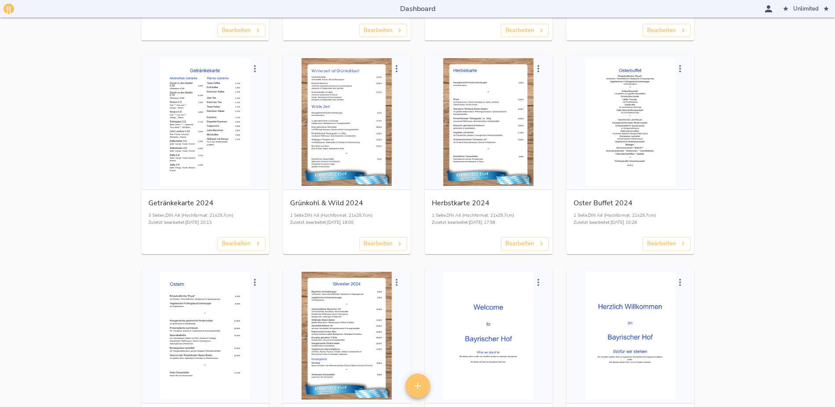
scroll to position [2224, 0]
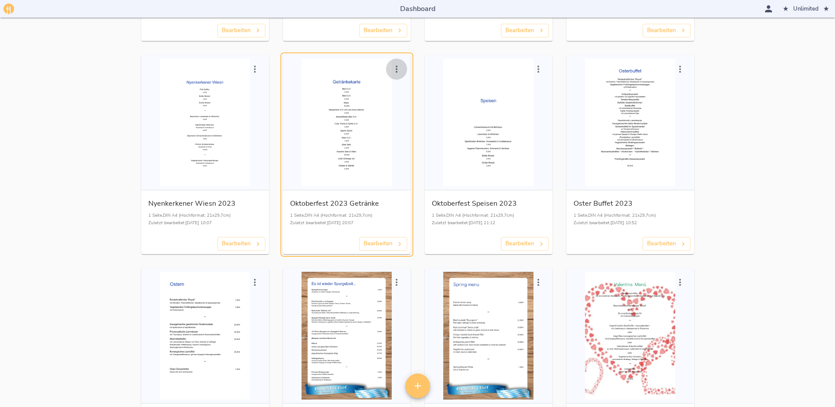
click at [400, 70] on icon "button" at bounding box center [397, 69] width 11 height 11
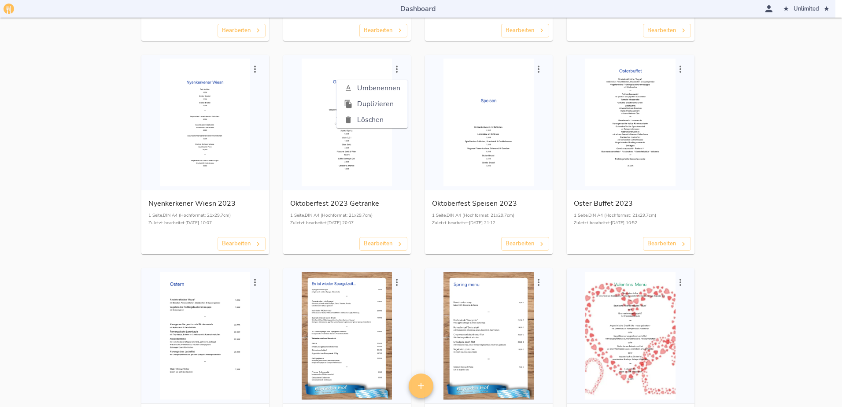
click at [373, 105] on span "Duplizieren" at bounding box center [378, 104] width 43 height 11
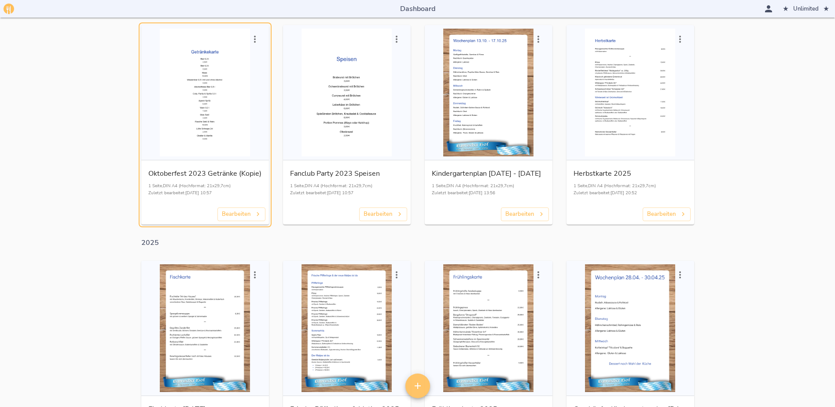
scroll to position [0, 0]
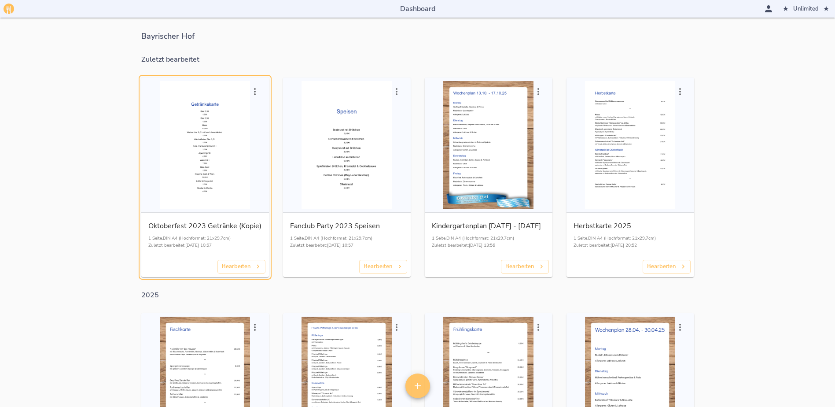
click at [258, 89] on icon "button" at bounding box center [255, 91] width 11 height 11
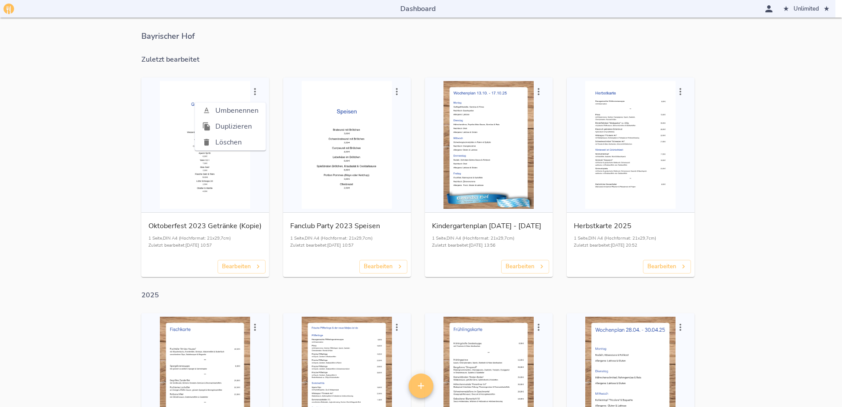
click at [239, 111] on span "Umbenennen" at bounding box center [236, 110] width 43 height 11
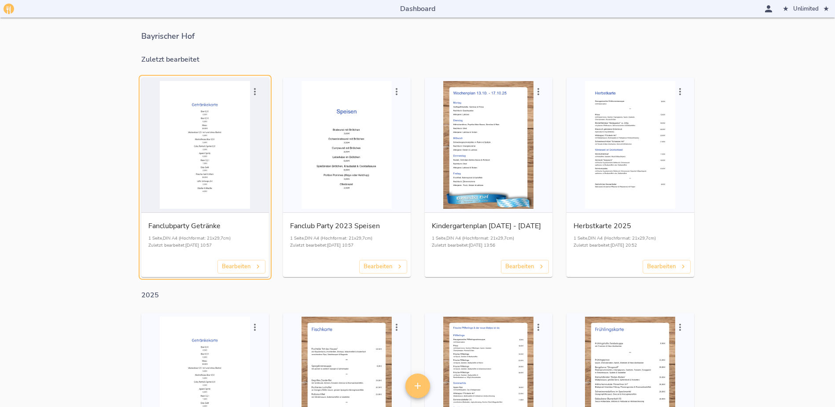
click at [212, 125] on div "button" at bounding box center [205, 145] width 121 height 128
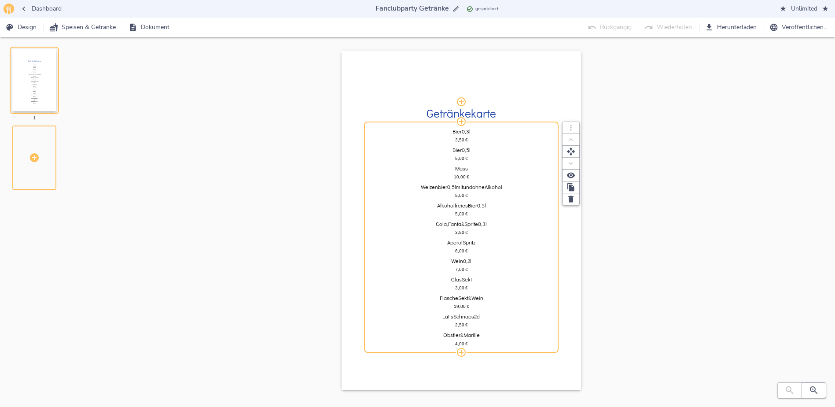
click at [457, 134] on span "Bier" at bounding box center [457, 132] width 9 height 6
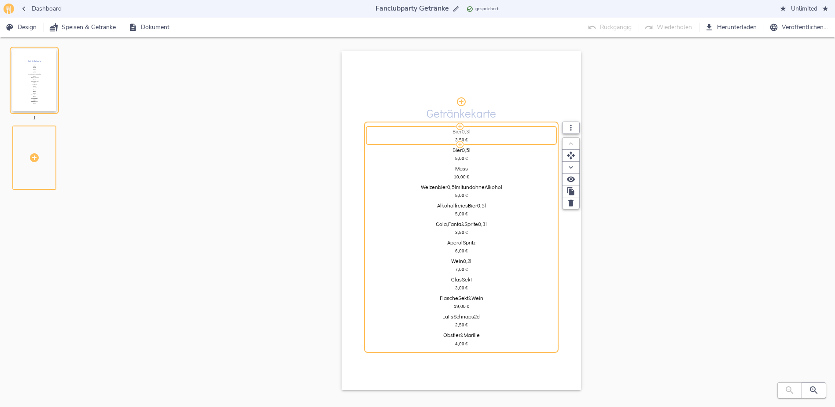
click at [457, 134] on span "Bier" at bounding box center [457, 132] width 9 height 6
drag, startPoint x: 452, startPoint y: 132, endPoint x: 461, endPoint y: 132, distance: 8.8
click at [461, 132] on input "Bier 0,3 l" at bounding box center [462, 132] width 186 height 7
type input "Spaten 0,3 l"
click at [453, 151] on span "Bier" at bounding box center [457, 151] width 9 height 6
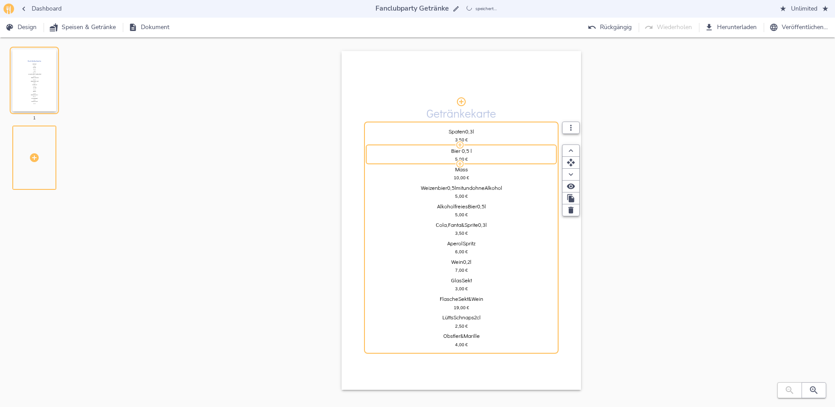
click at [452, 151] on input "Bier 0,5 l" at bounding box center [462, 150] width 186 height 7
type input "Spaten0,5 l"
click at [666, 188] on div "Getränkekarte Spaten 0,3 l 3,50   € Spaten0,5 l 5,00   € Mass 10,00   € Weizenb…" at bounding box center [462, 229] width 720 height 356
click at [481, 170] on div "Mass" at bounding box center [462, 169] width 186 height 6
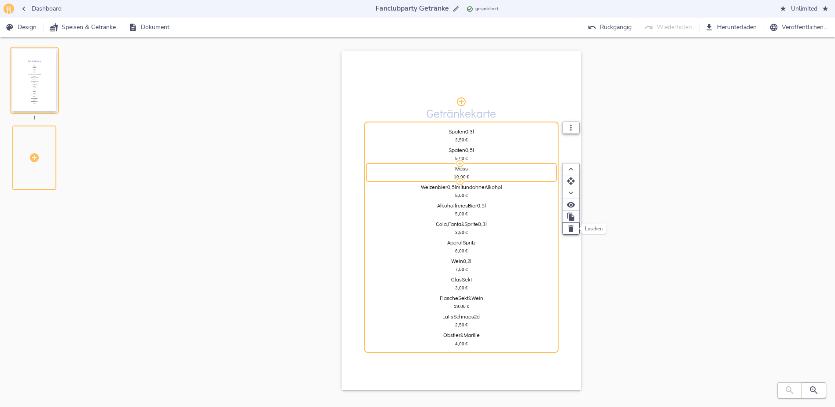
click at [572, 228] on icon "button" at bounding box center [571, 228] width 5 height 7
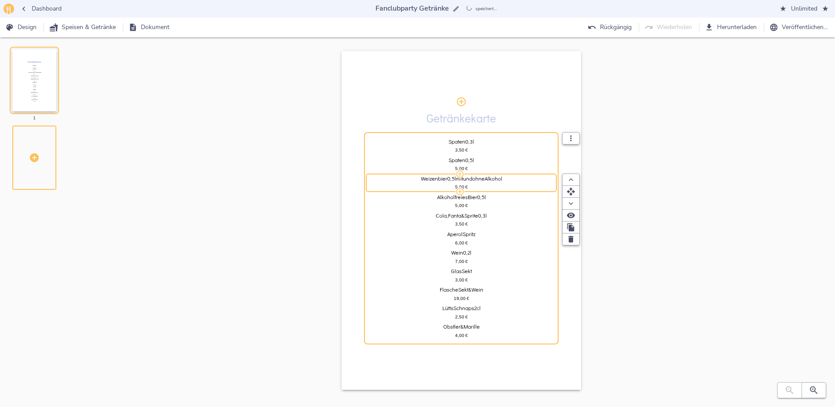
click at [487, 183] on div "Weizenbier 0,5 l mit und ohne Alkohol 5,00   €" at bounding box center [462, 182] width 186 height 13
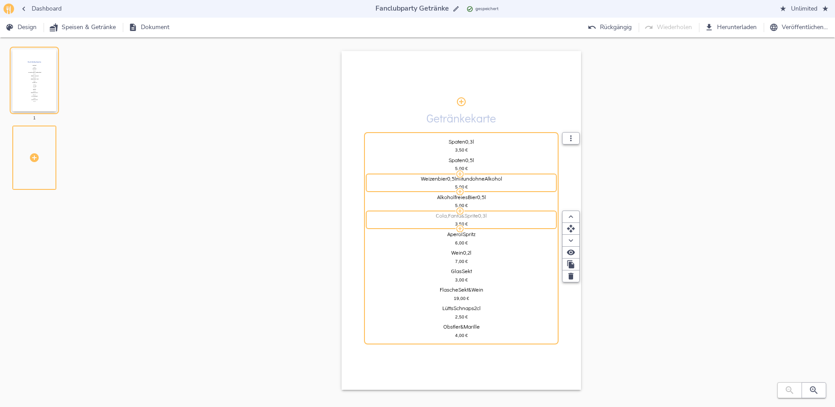
click at [429, 217] on div "Cola, Fanta & Sprite 0,3 l" at bounding box center [462, 216] width 186 height 6
click at [429, 217] on input "Cola, Fanta & Sprite 0,3 l" at bounding box center [462, 215] width 186 height 7
type input "Sinalco Cola, Orange & Zitrone 0,3 l"
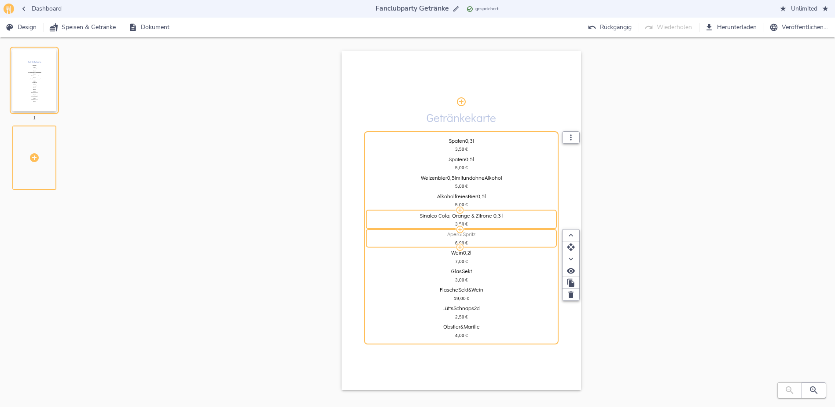
click at [495, 236] on div "Aperol Spritz" at bounding box center [462, 235] width 186 height 6
click at [568, 292] on icon "button" at bounding box center [571, 293] width 9 height 9
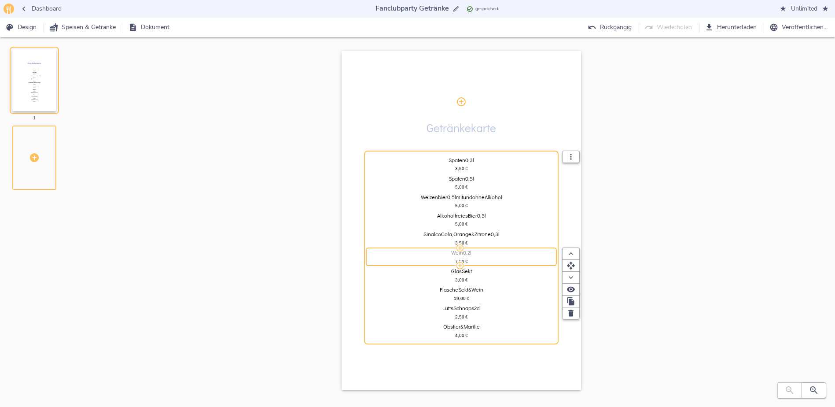
click at [445, 252] on div "Wein 0,2 l" at bounding box center [462, 253] width 186 height 6
click at [445, 252] on input "Wein 0,2 l" at bounding box center [462, 252] width 186 height 7
type input "Wein trocken 0,2 l"
click at [466, 262] on span "€" at bounding box center [467, 261] width 3 height 5
type input "7,50"
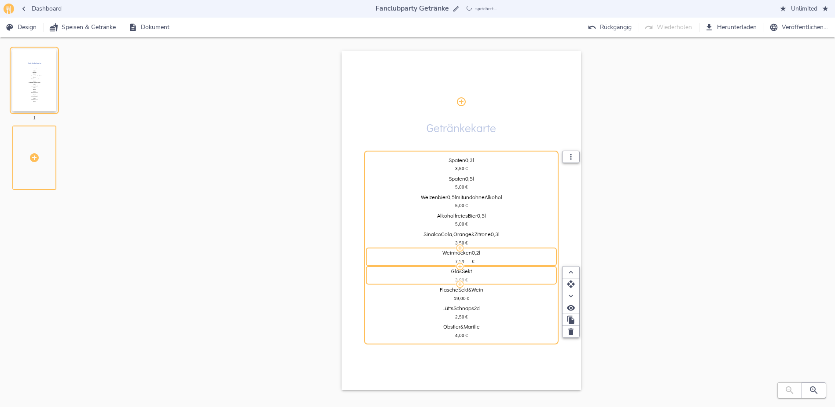
click at [506, 283] on div "3,00   €" at bounding box center [462, 280] width 186 height 7
click at [474, 269] on div "Glas Sekt" at bounding box center [462, 272] width 186 height 6
click at [474, 269] on input "Glas Sekt" at bounding box center [462, 270] width 186 height 7
type input "Apfelschorle 0,6"
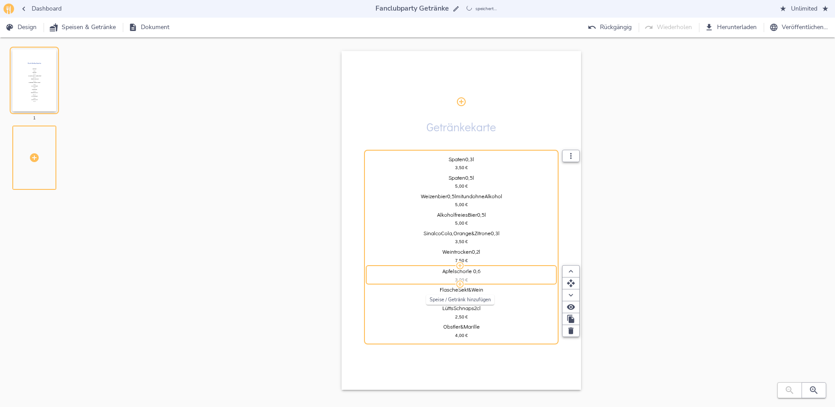
click at [466, 279] on span "€" at bounding box center [467, 279] width 3 height 5
type input "3,50"
click at [487, 272] on div "Apfelschorle 0,6" at bounding box center [462, 272] width 186 height 6
click at [487, 272] on input "Apfelschorle 0,6" at bounding box center [462, 270] width 186 height 7
type input "Apfelschorle 0,3 l"
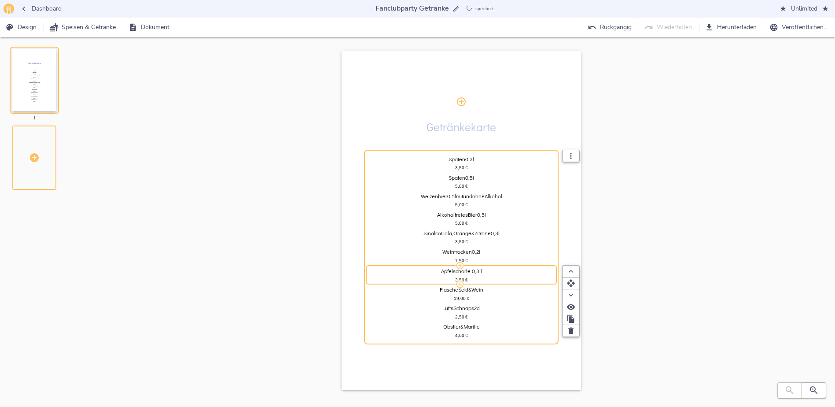
click at [609, 225] on div "Getränkekarte Spaten 0,3 l 3,50   € Spaten0,5 l 5,00   € Weizenbier 0,5 l mit u…" at bounding box center [462, 229] width 720 height 356
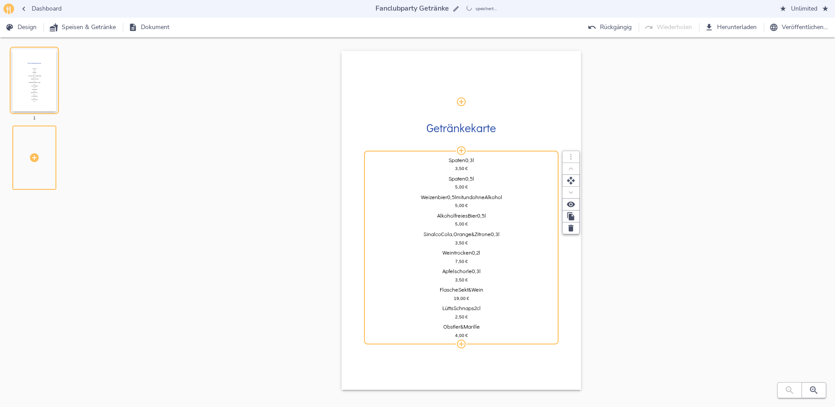
click at [481, 273] on span "l" at bounding box center [480, 271] width 1 height 6
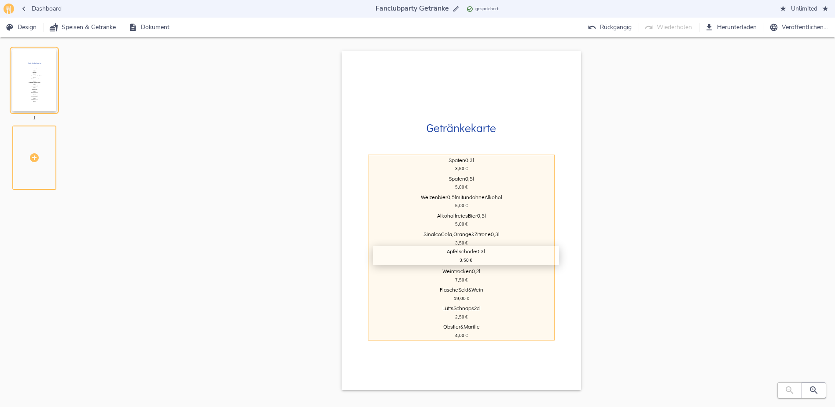
drag, startPoint x: 492, startPoint y: 272, endPoint x: 499, endPoint y: 250, distance: 22.7
click at [499, 250] on div "Spaten 0,3 l 3,50   € Spaten0,5 l 5,00   € Weizenbier 0,5 l mit und ohne Alkoho…" at bounding box center [462, 247] width 186 height 190
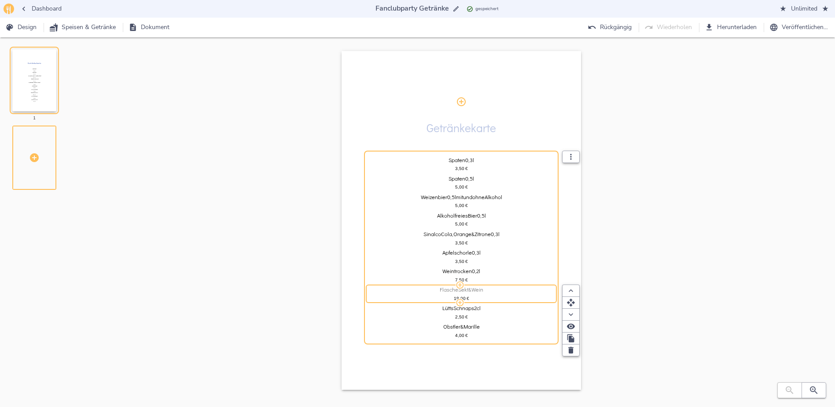
click at [481, 292] on span "Wein" at bounding box center [478, 290] width 12 height 6
click at [481, 291] on input "Flasche Sekt & Wein" at bounding box center [462, 289] width 186 height 7
type input "Wasser 0,3 l"
click at [473, 297] on div "19,00   €" at bounding box center [462, 298] width 186 height 7
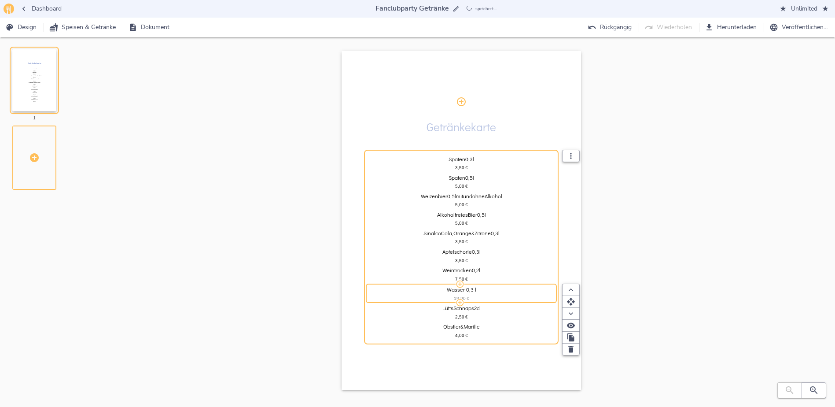
click at [469, 297] on span "€" at bounding box center [468, 298] width 3 height 5
click at [473, 297] on span "€" at bounding box center [474, 298] width 3 height 5
click at [467, 298] on input "19,00" at bounding box center [460, 298] width 26 height 7
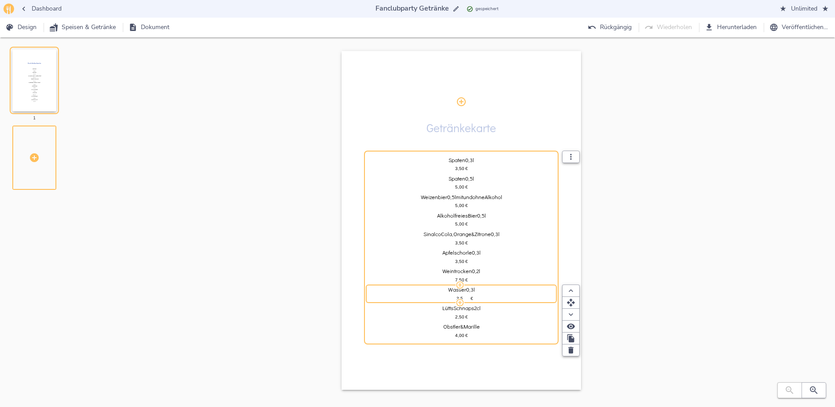
type input "3,50"
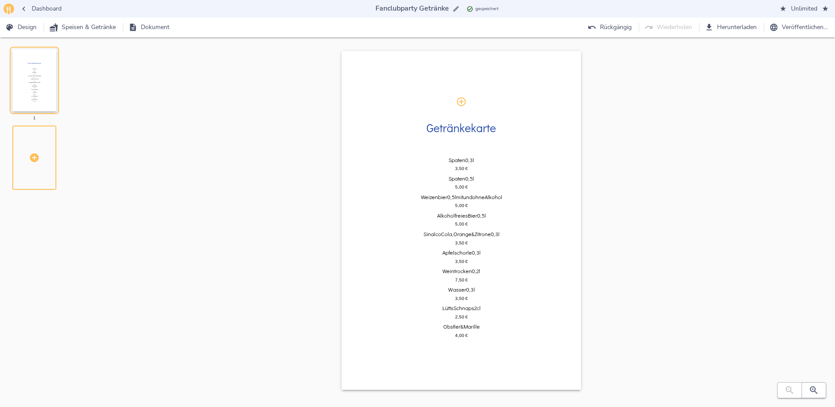
click at [658, 212] on div "Getränkekarte Spaten 0,3 l 3,50   € Spaten0,5 l 5,00   € Weizenbier 0,5 l mit u…" at bounding box center [462, 229] width 720 height 356
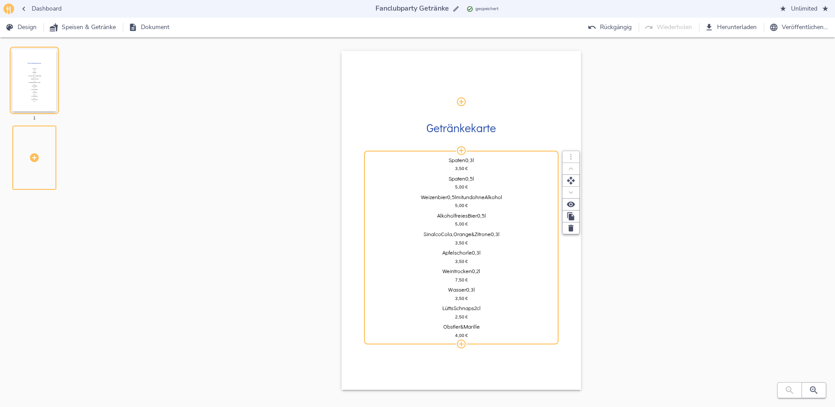
click at [474, 296] on div "3,50   €" at bounding box center [462, 298] width 186 height 7
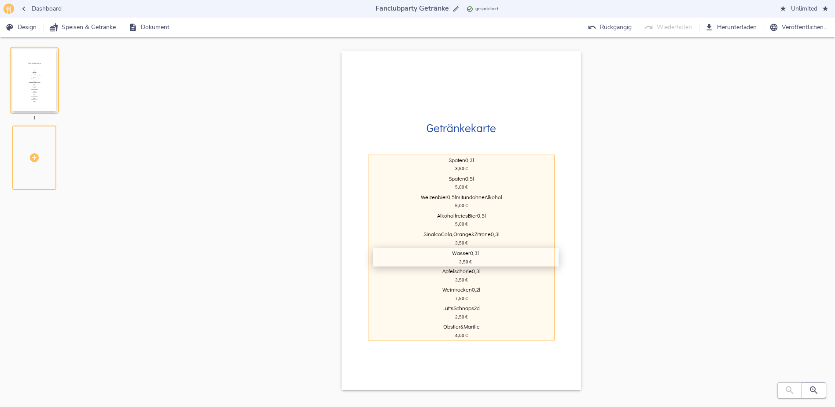
drag, startPoint x: 489, startPoint y: 292, endPoint x: 496, endPoint y: 255, distance: 37.6
click at [496, 255] on div "Spaten 0,3 l 3,50   € Spaten0,5 l 5,00   € Weizenbier 0,5 l mit und ohne Alkoho…" at bounding box center [462, 247] width 186 height 190
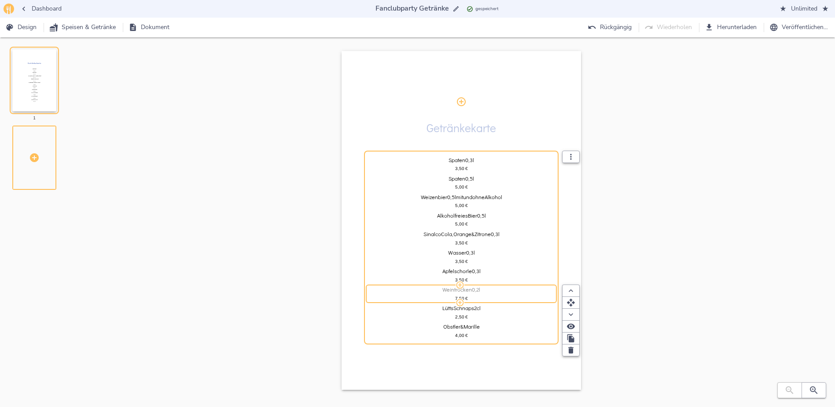
scroll to position [15, 0]
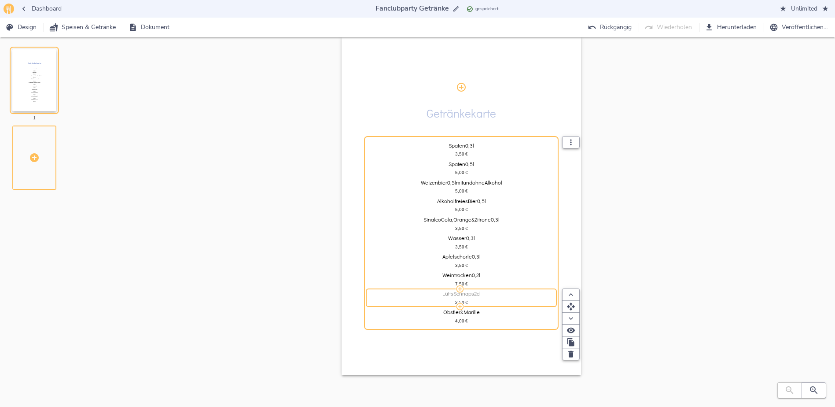
click at [484, 292] on div "Lütts Schnaps 2cl" at bounding box center [462, 294] width 186 height 6
click at [484, 292] on input "Lütts Schnaps 2cl" at bounding box center [462, 293] width 186 height 7
type input "Barcardi Cola"
click at [473, 299] on div "2,50   €" at bounding box center [462, 302] width 186 height 7
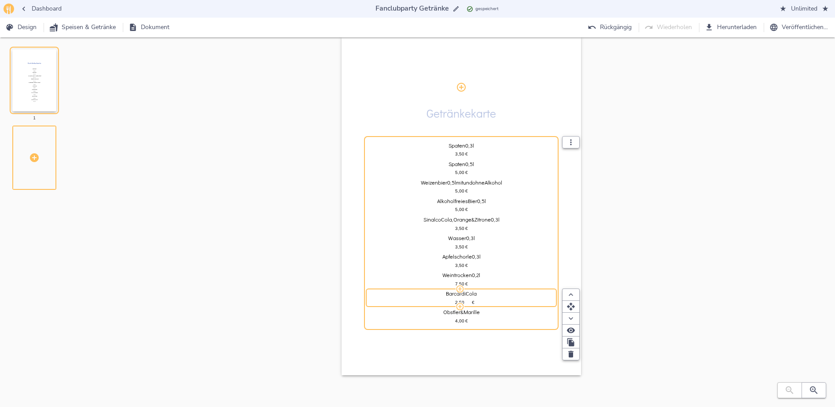
click at [473, 301] on span "€" at bounding box center [473, 302] width 3 height 5
click at [469, 303] on input "2,50" at bounding box center [459, 302] width 23 height 7
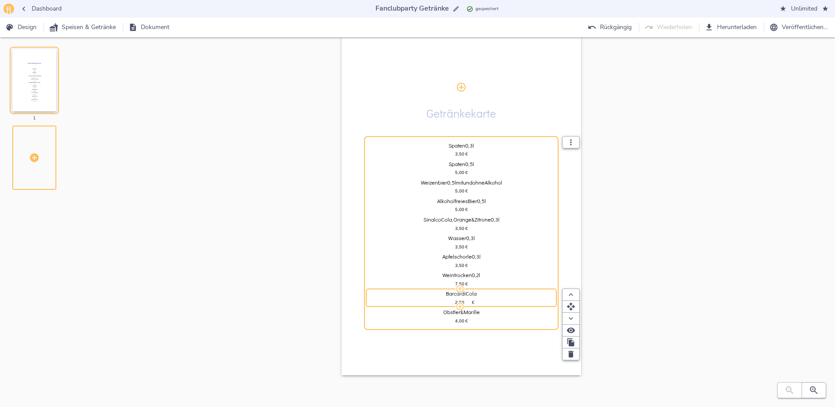
click at [469, 303] on input "2,50" at bounding box center [459, 302] width 23 height 7
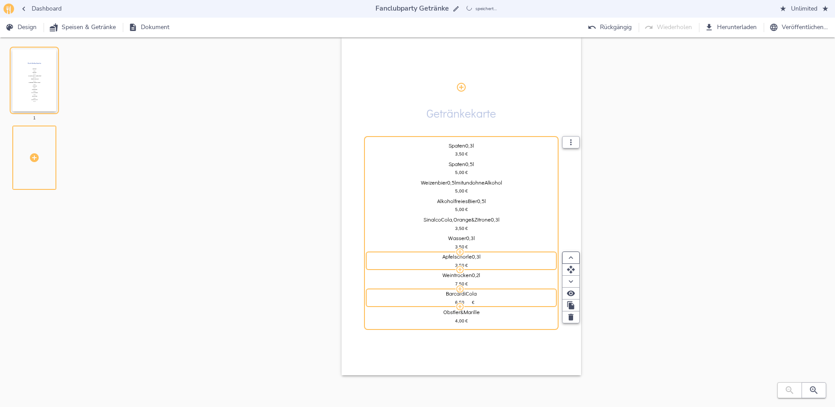
type input "6,50"
click at [577, 251] on button "button" at bounding box center [571, 257] width 18 height 12
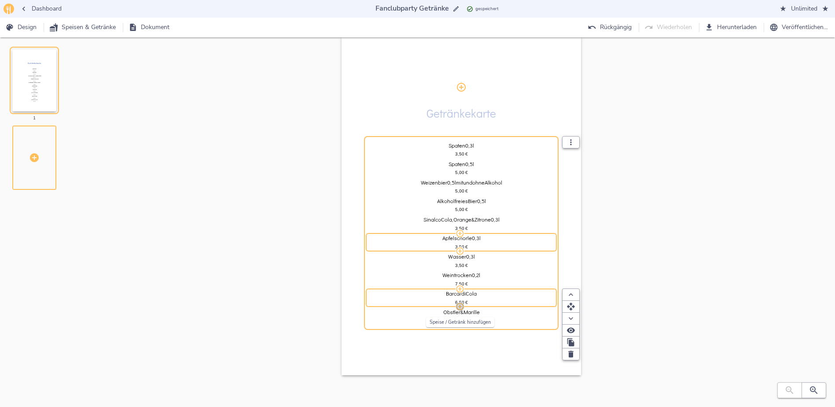
click at [460, 306] on icon "button" at bounding box center [460, 306] width 7 height 7
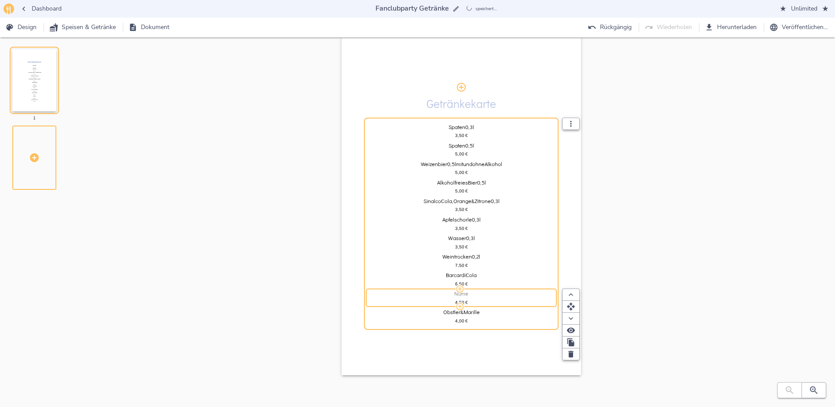
click at [473, 292] on div "Name" at bounding box center [462, 294] width 186 height 6
click at [473, 292] on input "Name" at bounding box center [462, 293] width 186 height 7
type input "Whiskey Cola"
click at [473, 303] on div "4,50   €" at bounding box center [462, 302] width 186 height 7
click at [473, 303] on span "€" at bounding box center [473, 302] width 3 height 5
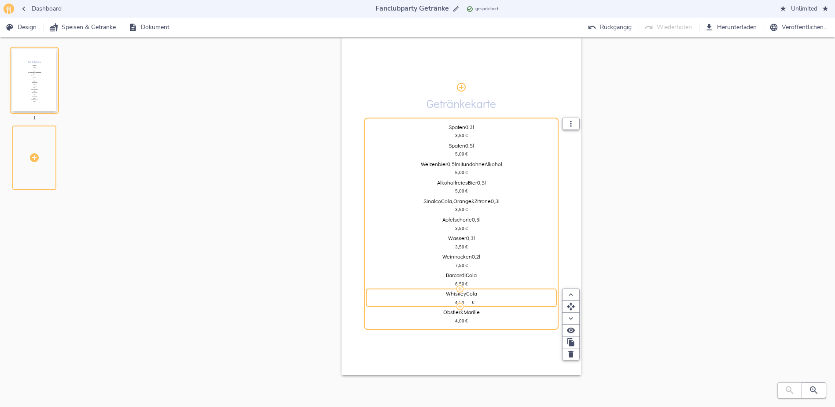
click at [473, 303] on span "€" at bounding box center [473, 302] width 3 height 5
click at [469, 303] on input "4,50" at bounding box center [459, 302] width 23 height 7
type input "6,50"
click at [492, 274] on div "Barcardi Cola" at bounding box center [462, 276] width 186 height 6
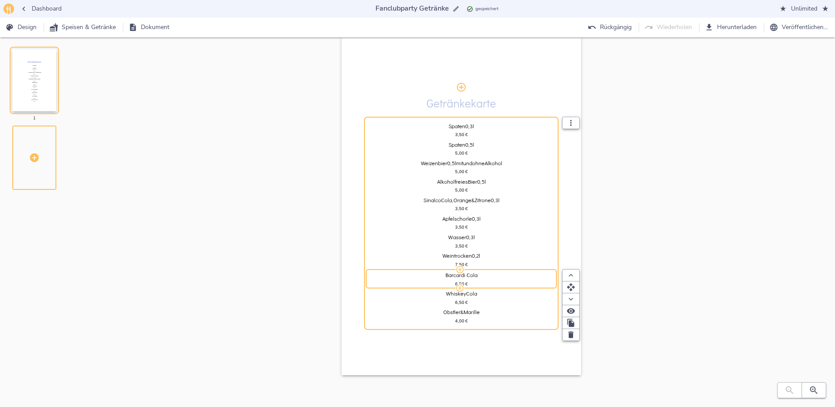
click at [492, 274] on input "Barcardi Cola" at bounding box center [462, 274] width 186 height 7
click at [466, 275] on input "Barcardi Cola" at bounding box center [462, 274] width 186 height 7
type input "Barcardi oder Whiskey Cola"
click at [488, 299] on div "6,50   €" at bounding box center [462, 302] width 186 height 7
click at [536, 297] on div "Whiskey Cola 6,50   €" at bounding box center [462, 297] width 186 height 13
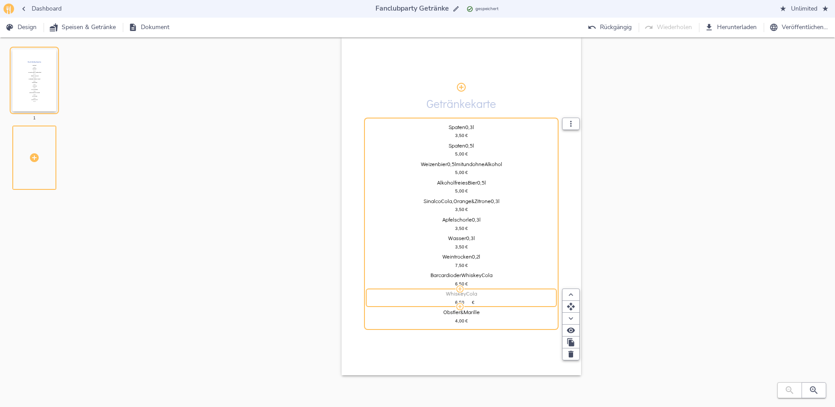
click at [481, 293] on div "Whiskey Cola" at bounding box center [462, 294] width 186 height 6
click at [481, 293] on input "Whiskey Cola" at bounding box center [462, 293] width 186 height 7
type input "Cola Korn"
click at [474, 301] on div "6,50   €" at bounding box center [462, 302] width 186 height 7
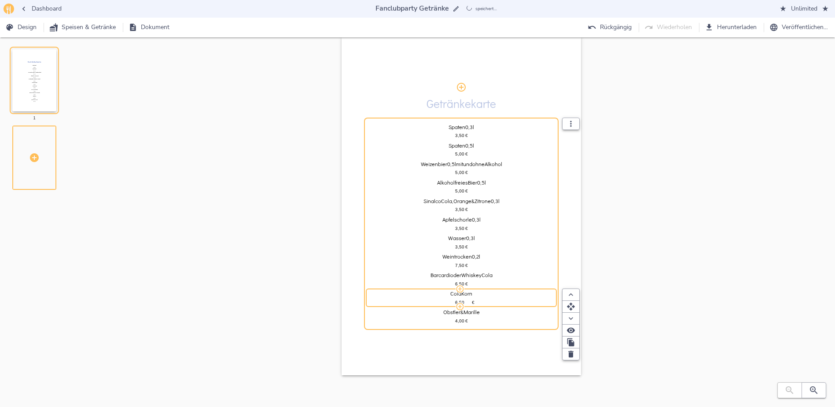
click at [474, 301] on div "6,50   €" at bounding box center [462, 302] width 186 height 7
click at [473, 303] on span "€" at bounding box center [473, 302] width 3 height 5
click at [466, 303] on input "6,50" at bounding box center [459, 302] width 23 height 7
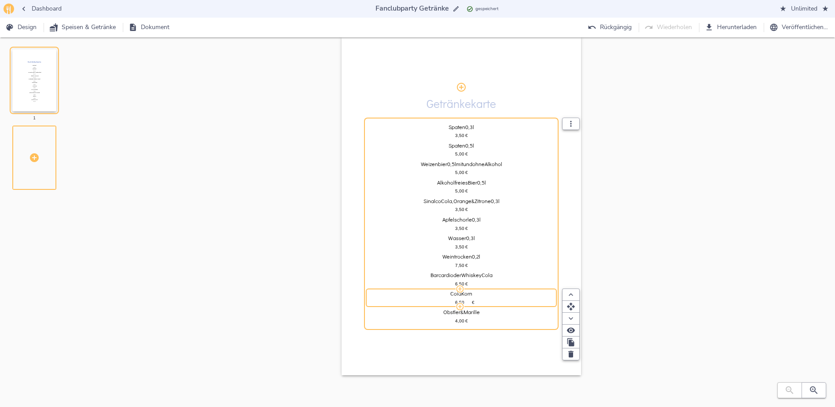
click at [466, 303] on input "6,50" at bounding box center [459, 302] width 23 height 7
type input "4,50"
click at [448, 274] on span "Barcardi" at bounding box center [441, 275] width 20 height 6
click at [450, 274] on input "Barcardi oder Whiskey Cola" at bounding box center [462, 274] width 186 height 7
type input "Barcardi oder Whiskey Cola"
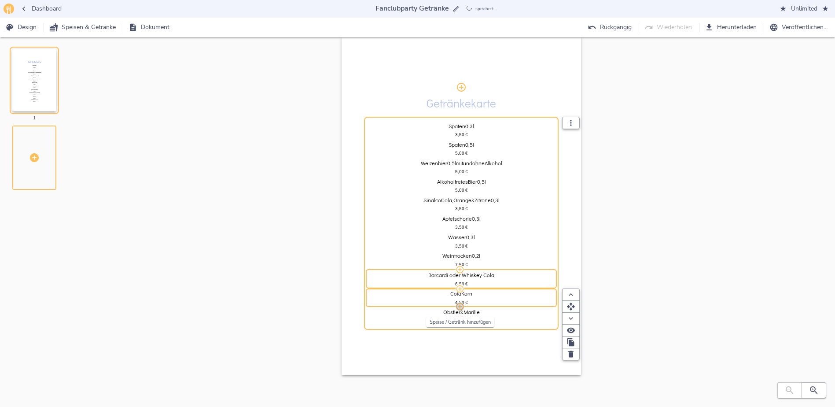
click at [461, 307] on icon "button" at bounding box center [460, 306] width 7 height 7
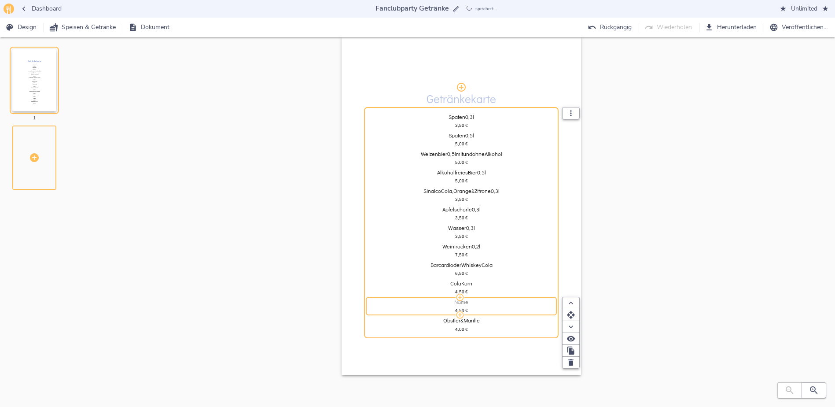
click at [480, 304] on div "Name" at bounding box center [462, 302] width 186 height 6
click at [480, 304] on input "Name" at bounding box center [462, 302] width 186 height 7
type input "Captain [PERSON_NAME]"
click at [475, 310] on div "4,50   €" at bounding box center [462, 311] width 186 height 7
click at [475, 310] on div "4,50   €" at bounding box center [462, 310] width 186 height 7
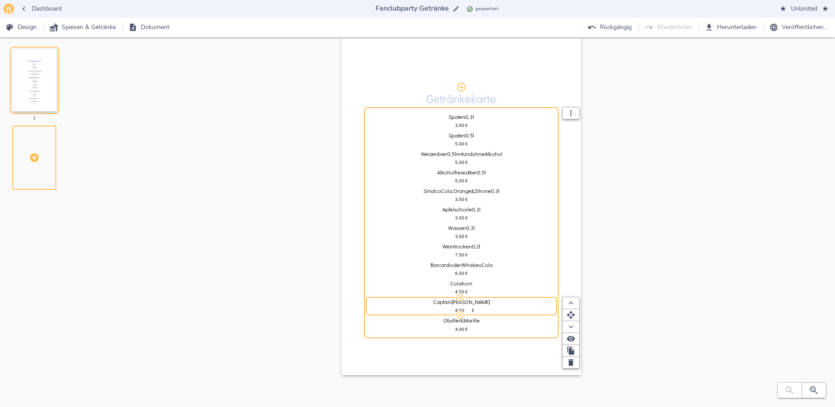
click at [475, 310] on div "4,50   €" at bounding box center [462, 310] width 186 height 7
click at [468, 311] on input "4,50" at bounding box center [459, 310] width 23 height 7
type input "6,50"
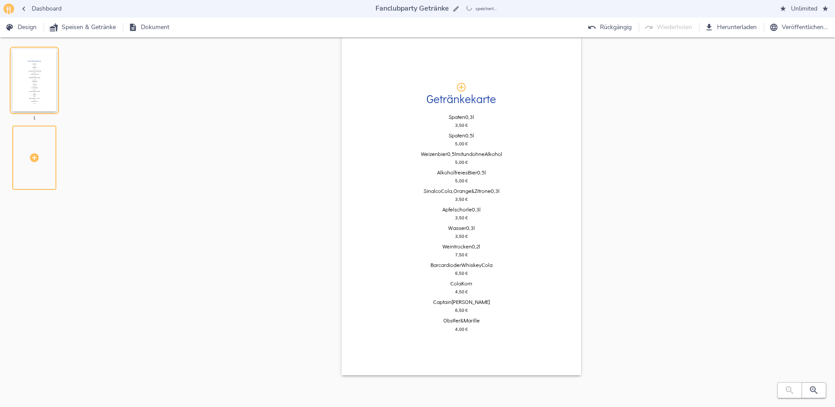
click at [665, 244] on div "Getränkekarte Spaten 0,3 l 3,50   € Spaten0,5 l 5,00   € Weizenbier 0,5 l mit u…" at bounding box center [462, 215] width 720 height 356
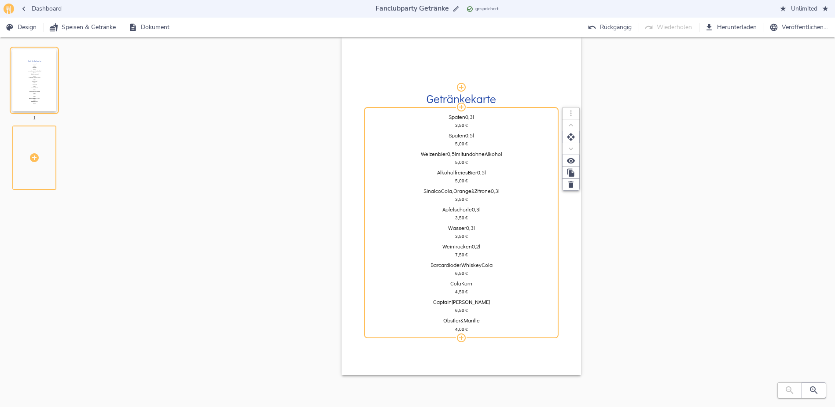
click at [475, 302] on span "[PERSON_NAME]" at bounding box center [471, 302] width 38 height 6
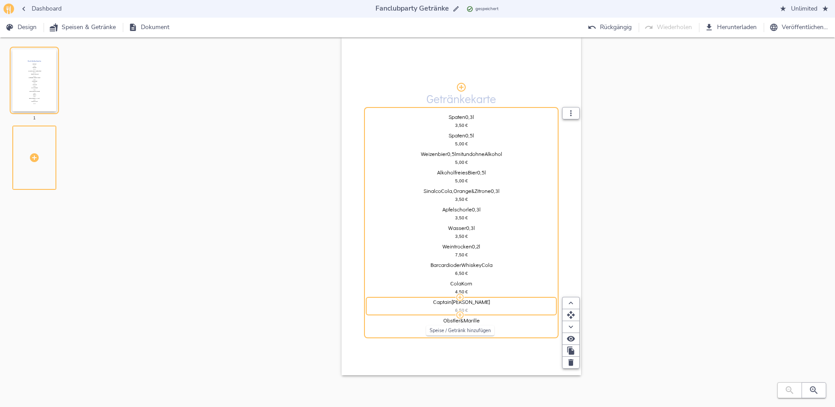
click at [461, 315] on icon "button" at bounding box center [460, 314] width 7 height 7
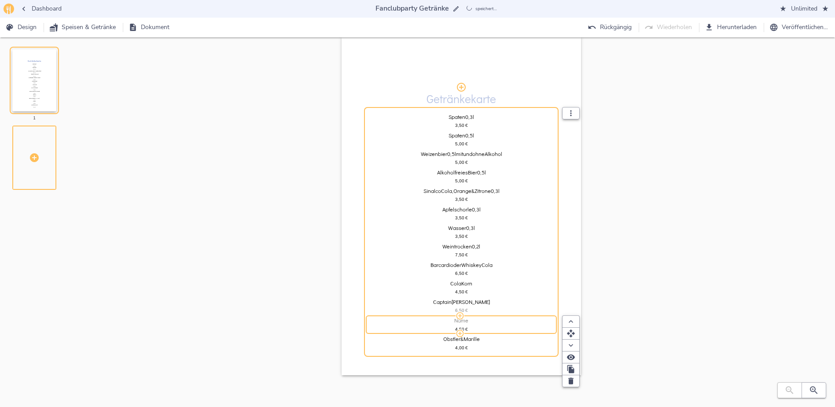
click at [485, 322] on div "Name" at bounding box center [462, 321] width 186 height 6
click at [485, 322] on input "Name" at bounding box center [462, 321] width 186 height 7
type input "Ramazotti"
click at [463, 329] on span "4,50" at bounding box center [459, 330] width 9 height 5
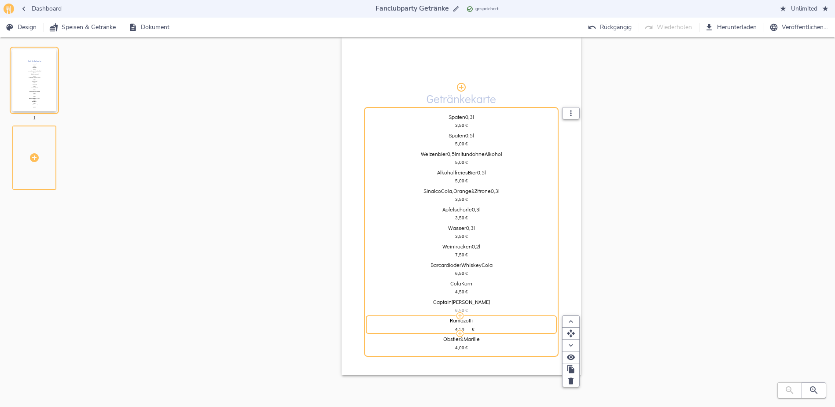
click at [463, 329] on icon "button" at bounding box center [460, 333] width 9 height 9
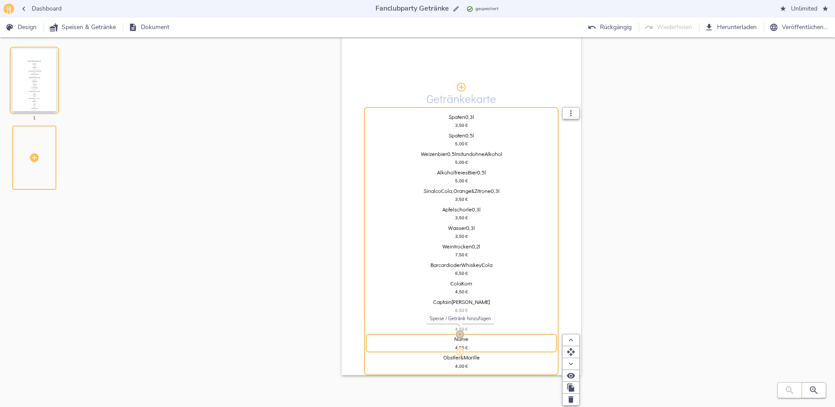
click at [463, 330] on icon "button" at bounding box center [460, 334] width 9 height 9
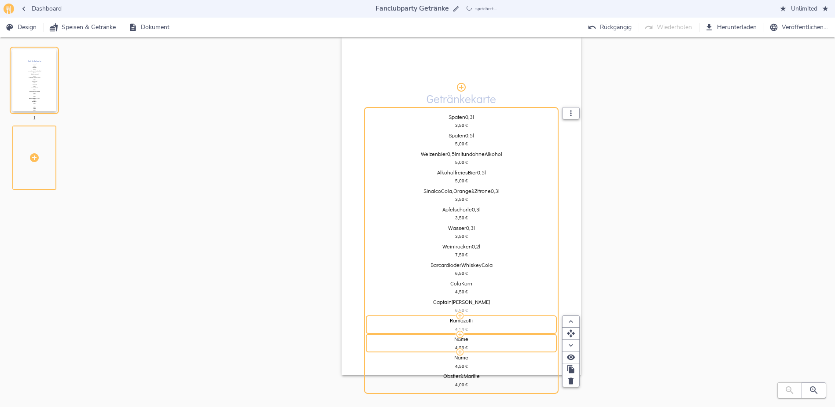
click at [464, 326] on div "4,50   €" at bounding box center [462, 329] width 186 height 7
click at [464, 326] on input "4,50" at bounding box center [459, 329] width 23 height 7
type input "3,50"
click at [470, 340] on div "Name" at bounding box center [462, 339] width 186 height 6
click at [470, 340] on input "Name" at bounding box center [462, 339] width 186 height 7
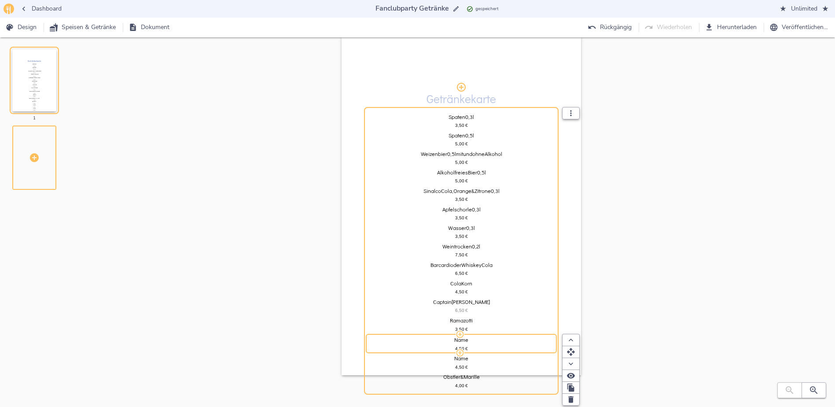
click at [470, 340] on input "Name" at bounding box center [462, 339] width 186 height 7
type input "bunte Schnäpse"
click at [457, 347] on span "4,50" at bounding box center [459, 348] width 9 height 5
click at [455, 347] on input "4,50" at bounding box center [459, 347] width 23 height 7
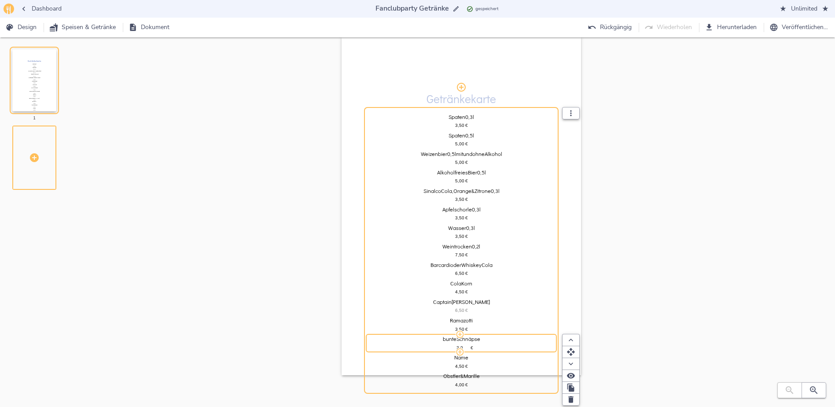
type input "2,00"
click at [499, 336] on div "bunte Schnäpse" at bounding box center [462, 339] width 186 height 6
type input "bunte Schnäpse scl"
click at [480, 340] on span "scl" at bounding box center [480, 339] width 7 height 6
click at [480, 340] on input "bunte Schnäpse scl" at bounding box center [462, 339] width 186 height 7
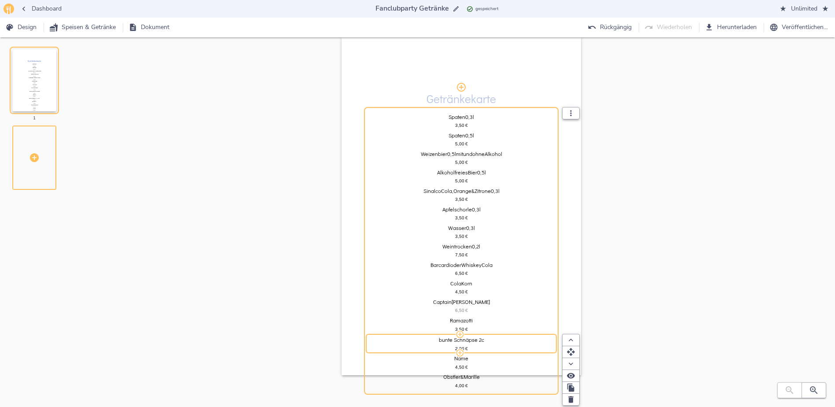
type input "bunte Schnäpse 2cl"
click at [651, 262] on div "Getränkekarte Spaten 0,3 l 3,50   € Spaten0,5 l 5,00   € Weizenbier 0,5 l mit u…" at bounding box center [462, 215] width 720 height 356
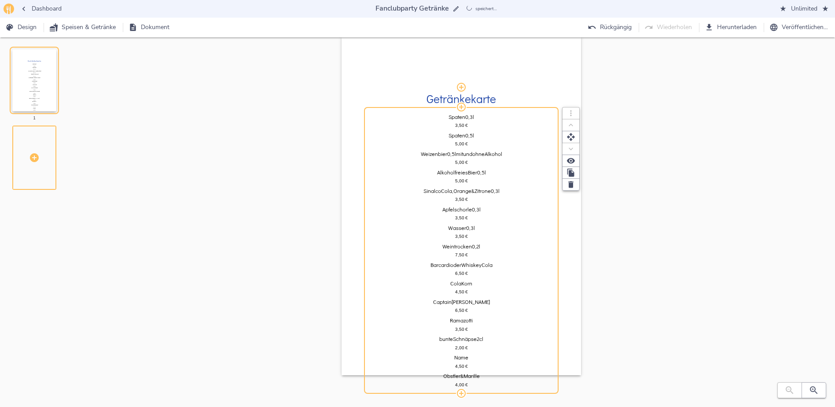
click at [469, 359] on span "Name" at bounding box center [462, 358] width 14 height 6
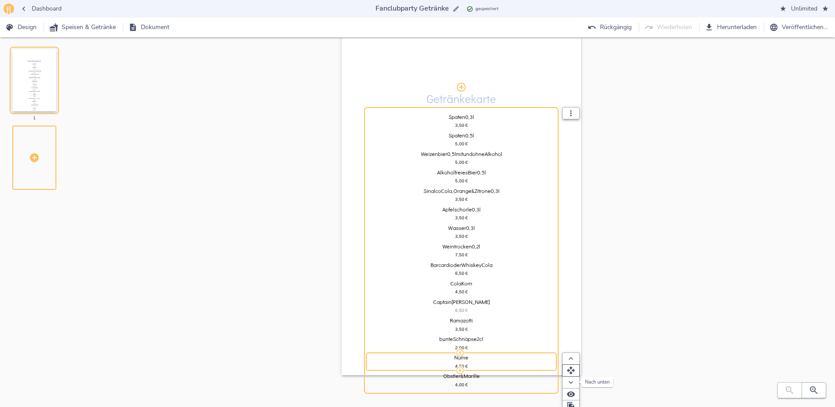
scroll to position [37, 0]
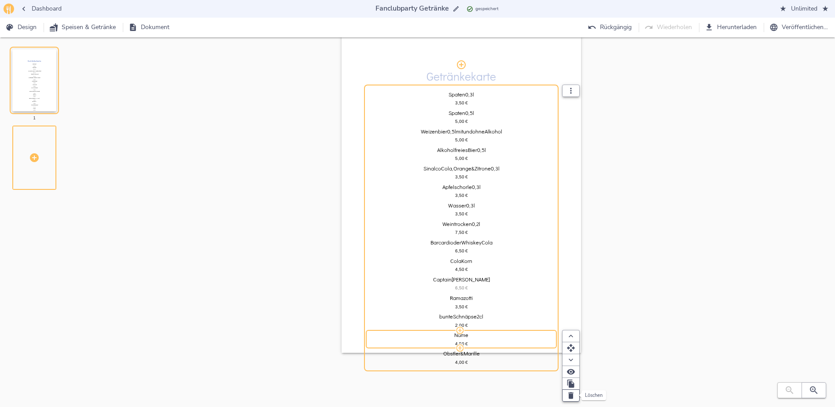
click at [573, 392] on icon "button" at bounding box center [571, 395] width 9 height 9
click at [482, 333] on div "Obstler & Marille" at bounding box center [462, 336] width 186 height 6
click at [570, 396] on icon "button" at bounding box center [571, 395] width 5 height 7
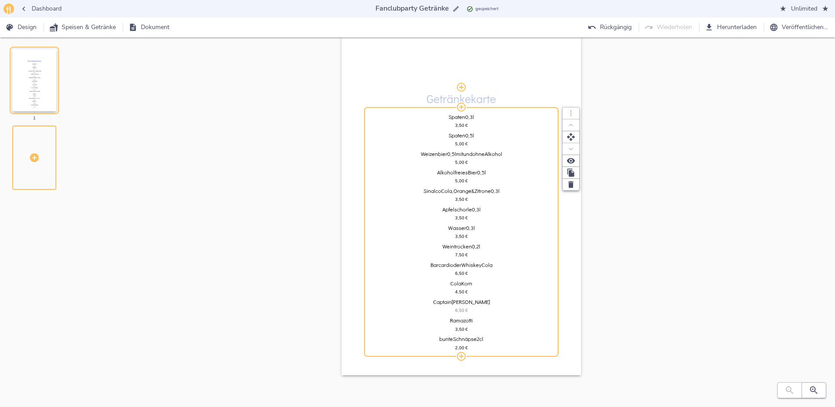
scroll to position [15, 0]
click at [646, 301] on div "Getränkekarte Spaten 0,3 l 3,50   € Spaten0,5 l 5,00   € Weizenbier 0,5 l mit u…" at bounding box center [462, 215] width 720 height 356
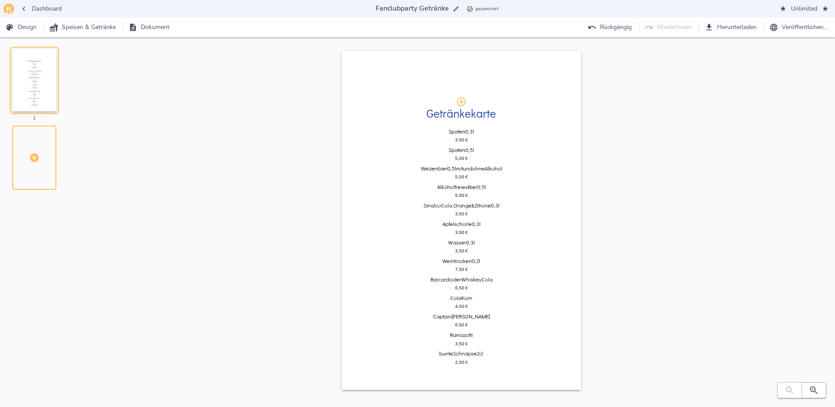
click at [27, 23] on span "Design" at bounding box center [22, 27] width 30 height 11
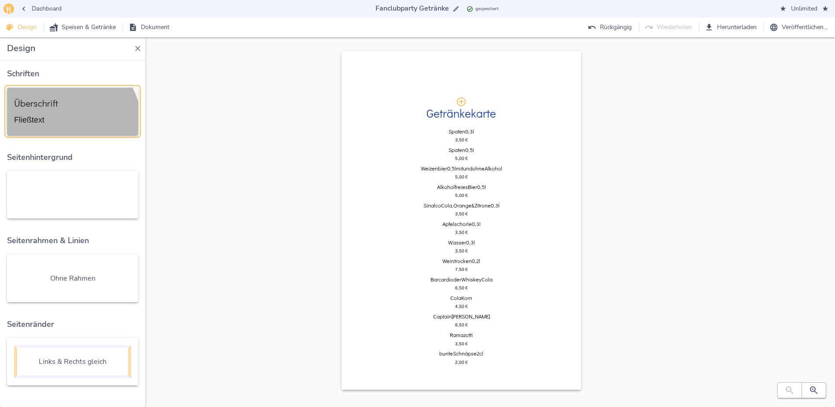
click at [63, 125] on div "Überschrift Fließtext" at bounding box center [72, 111] width 117 height 33
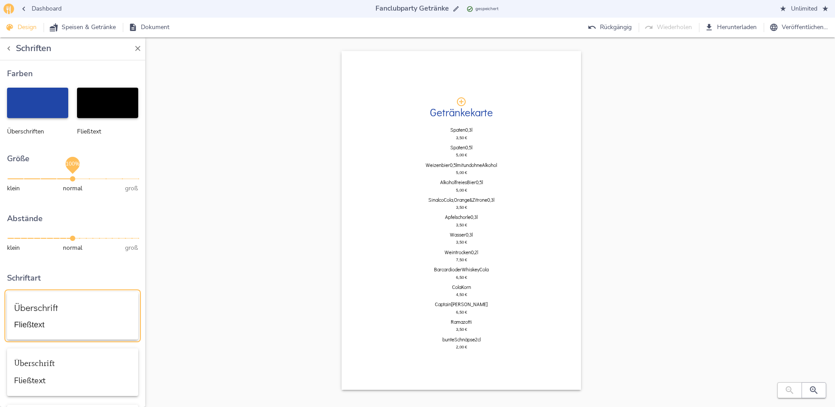
drag, startPoint x: 85, startPoint y: 177, endPoint x: 72, endPoint y: 177, distance: 13.2
click at [72, 177] on span "100%" at bounding box center [72, 178] width 5 height 5
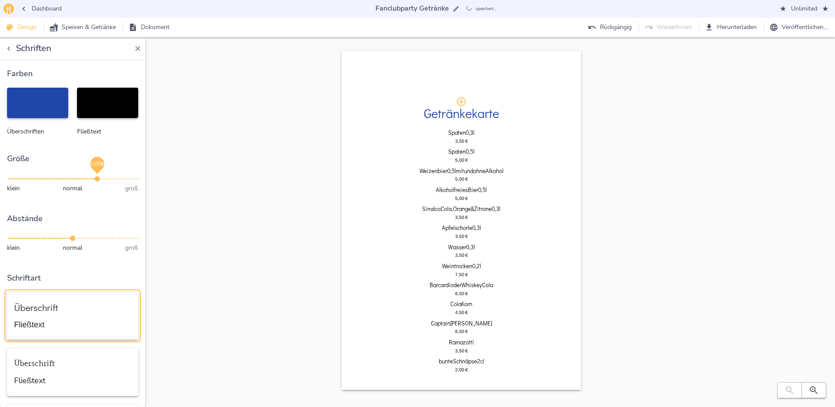
drag, startPoint x: 72, startPoint y: 177, endPoint x: 98, endPoint y: 174, distance: 26.1
click at [98, 176] on span "115%" at bounding box center [97, 178] width 5 height 5
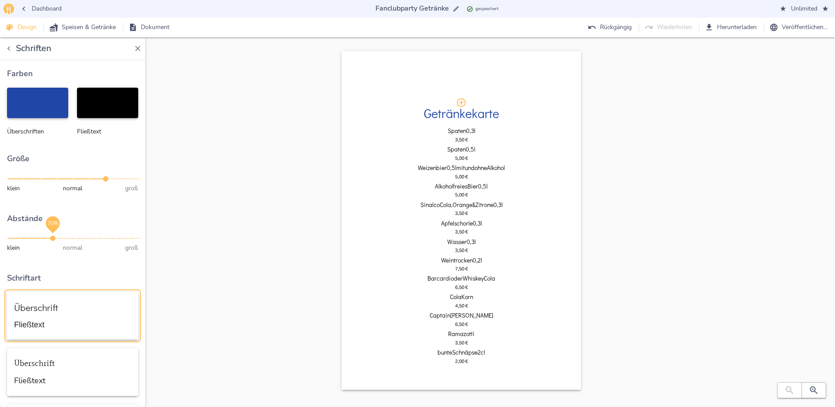
drag, startPoint x: 69, startPoint y: 237, endPoint x: 51, endPoint y: 237, distance: 18.5
click at [51, 237] on span "70%" at bounding box center [52, 238] width 5 height 5
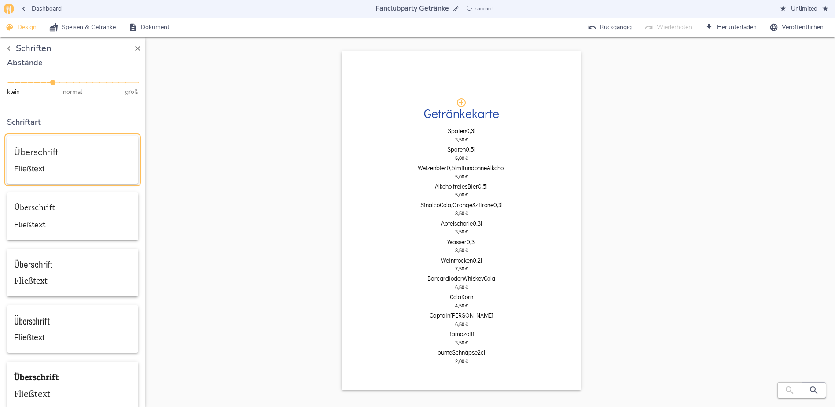
scroll to position [176, 0]
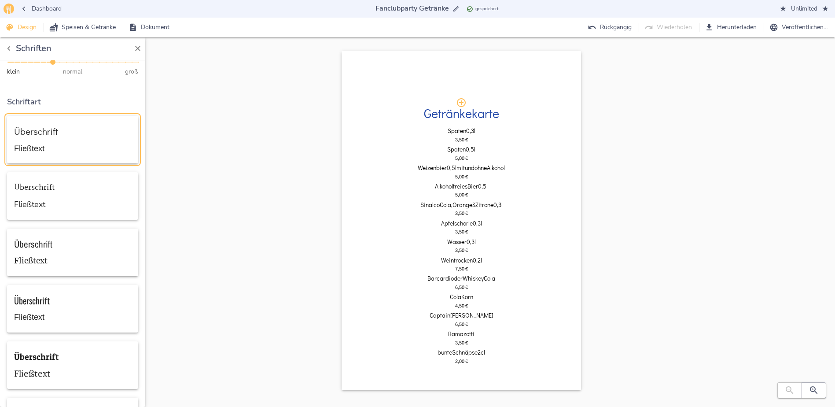
click at [708, 181] on div "Getränkekarte Spaten 0,3 l 3,50   € Spaten0,5 l 5,00   € Weizenbier 0,5 l mit u…" at bounding box center [462, 229] width 720 height 356
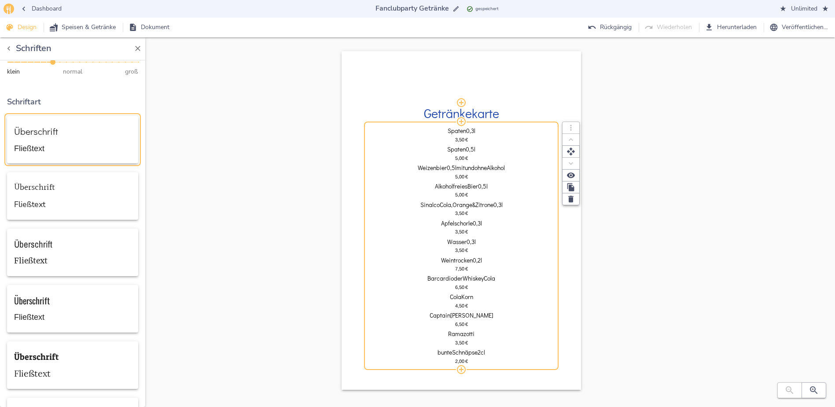
click at [428, 281] on span "Barcardi" at bounding box center [439, 278] width 23 height 7
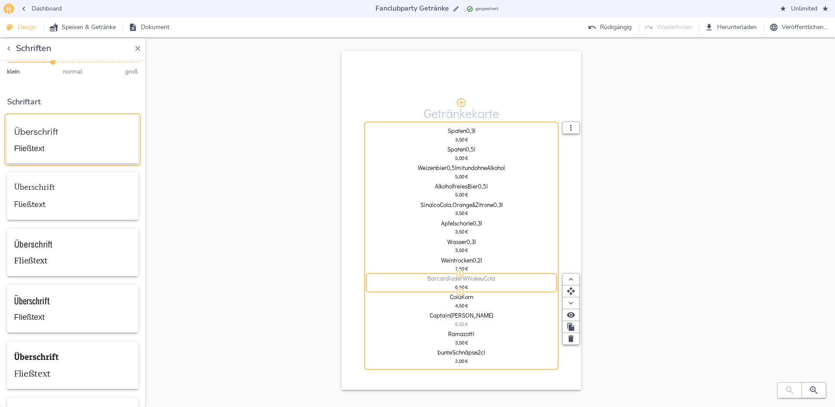
click at [428, 279] on span "Barcardi" at bounding box center [439, 278] width 23 height 7
click at [426, 279] on input "Barcardi oder Whiskey Cola" at bounding box center [462, 278] width 186 height 7
type input "Captain [DATE], [PERSON_NAME] oder Whiskey Cola"
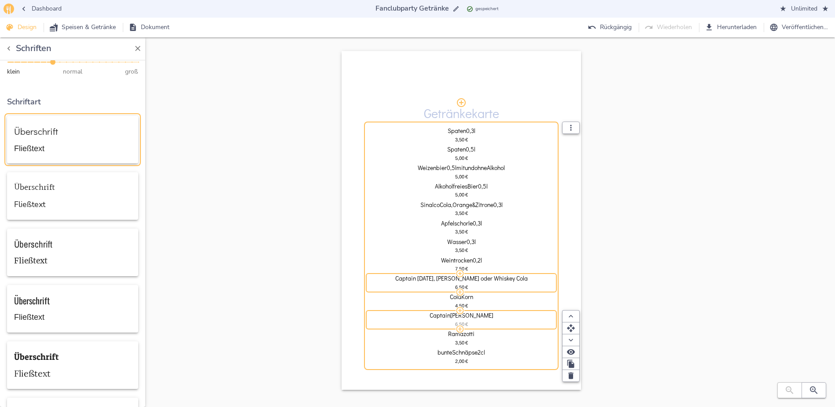
click at [484, 311] on div "Captain [PERSON_NAME] 6,50   €" at bounding box center [462, 319] width 186 height 18
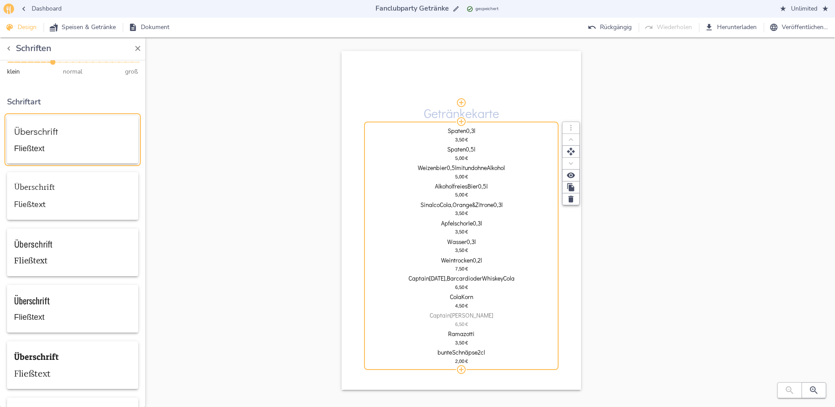
click at [487, 316] on div "Captain [PERSON_NAME]" at bounding box center [462, 316] width 186 height 6
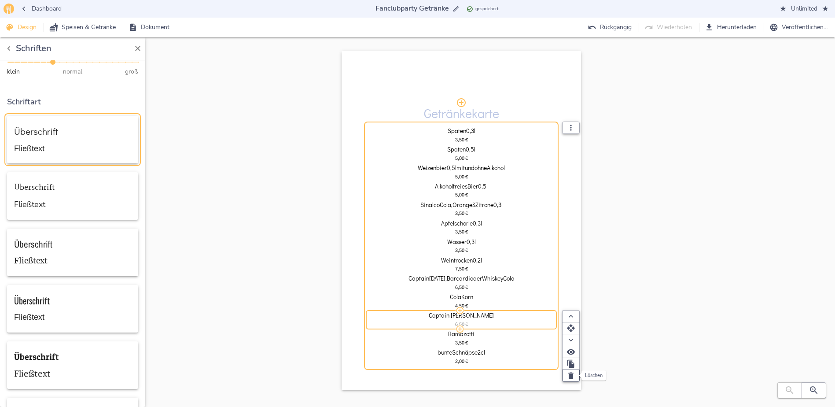
click at [572, 372] on icon "button" at bounding box center [571, 375] width 9 height 9
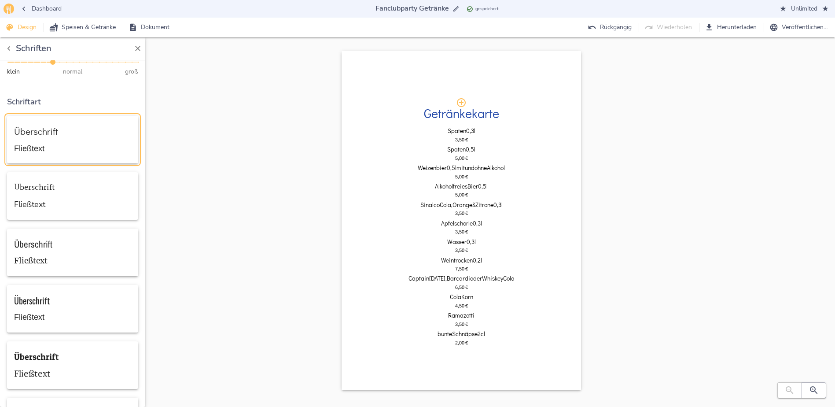
click at [689, 255] on div "Getränkekarte Spaten 0,3 l 3,50   € Spaten0,5 l 5,00   € Weizenbier 0,5 l mit u…" at bounding box center [462, 229] width 720 height 356
click at [728, 25] on span "Herunterladen" at bounding box center [732, 27] width 50 height 11
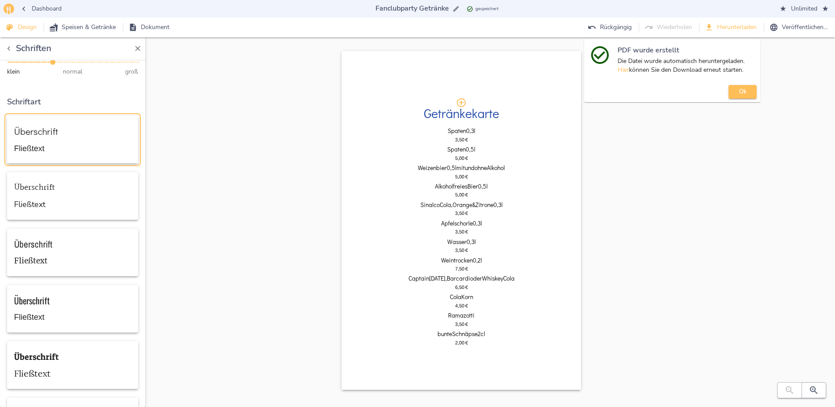
click at [26, 9] on icon "button" at bounding box center [23, 8] width 9 height 9
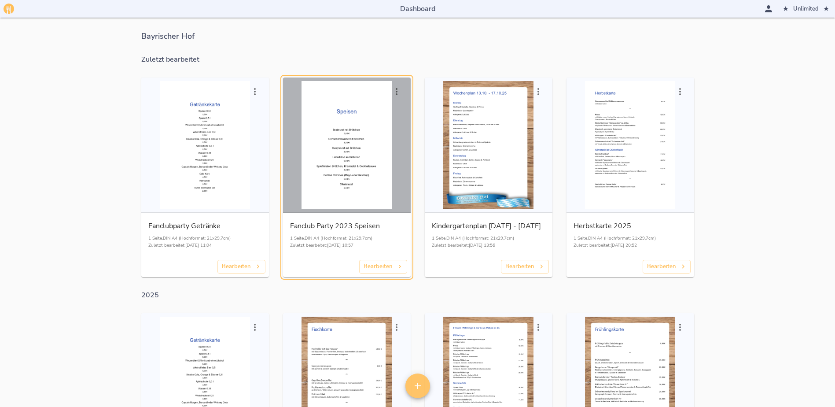
click at [366, 147] on div "button" at bounding box center [347, 145] width 121 height 128
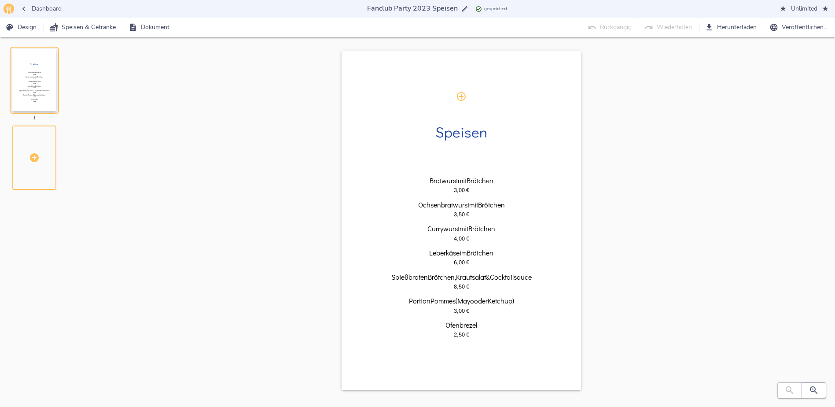
click at [713, 28] on span "Herunterladen" at bounding box center [732, 27] width 50 height 11
